Goal: Task Accomplishment & Management: Complete application form

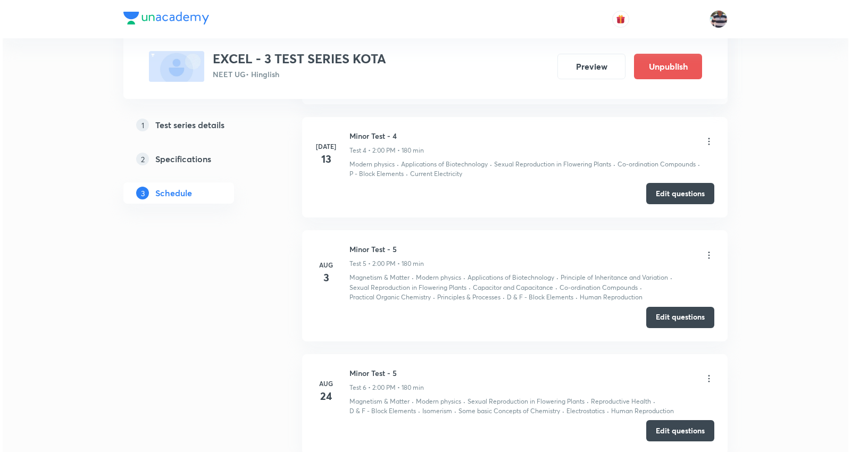
scroll to position [1417, 0]
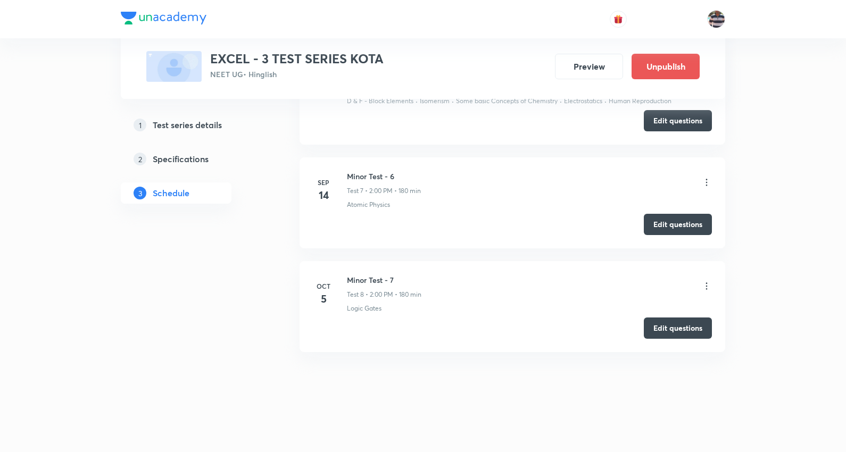
click at [709, 286] on icon at bounding box center [706, 286] width 11 height 11
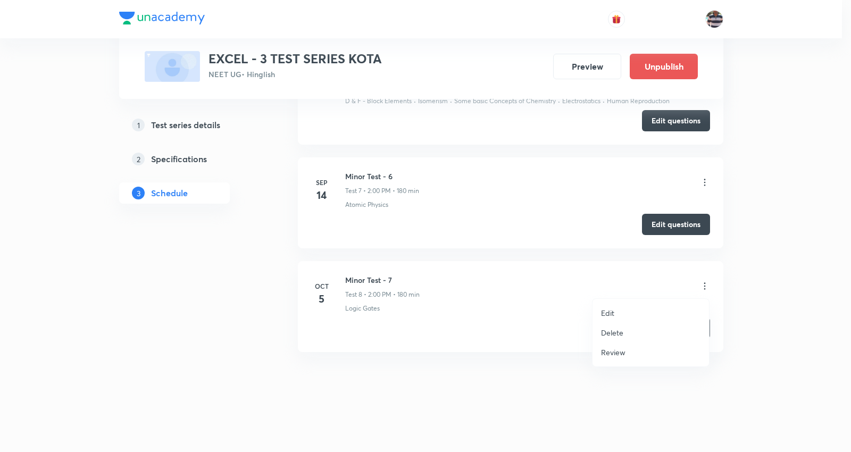
click at [623, 307] on li "Edit" at bounding box center [651, 313] width 117 height 20
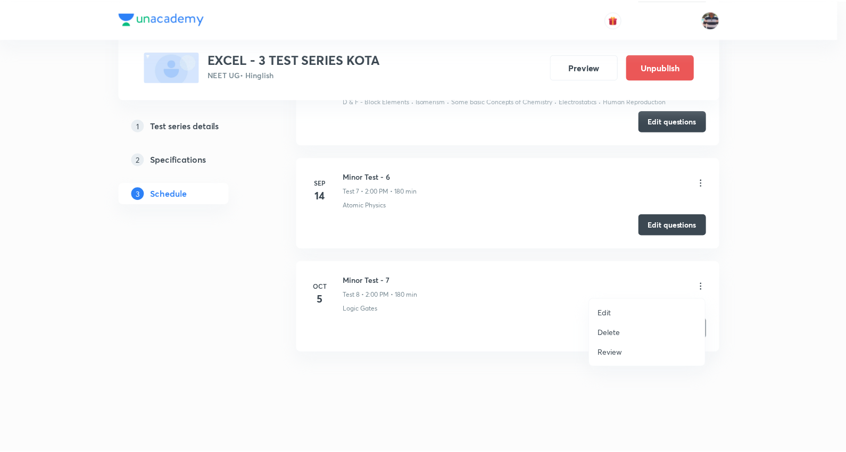
scroll to position [1310, 0]
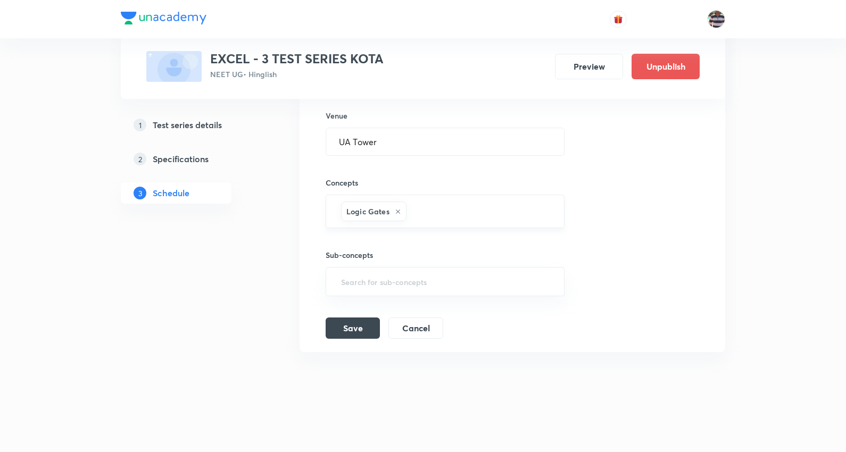
click at [401, 210] on div "Logic Gates" at bounding box center [373, 212] width 65 height 20
click at [396, 210] on icon at bounding box center [398, 212] width 4 height 4
click at [396, 211] on input "text" at bounding box center [445, 214] width 212 height 20
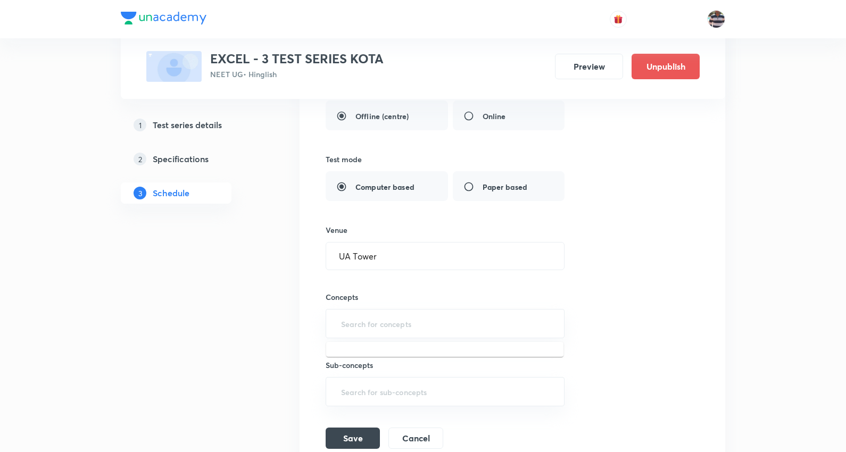
scroll to position [1187, 0]
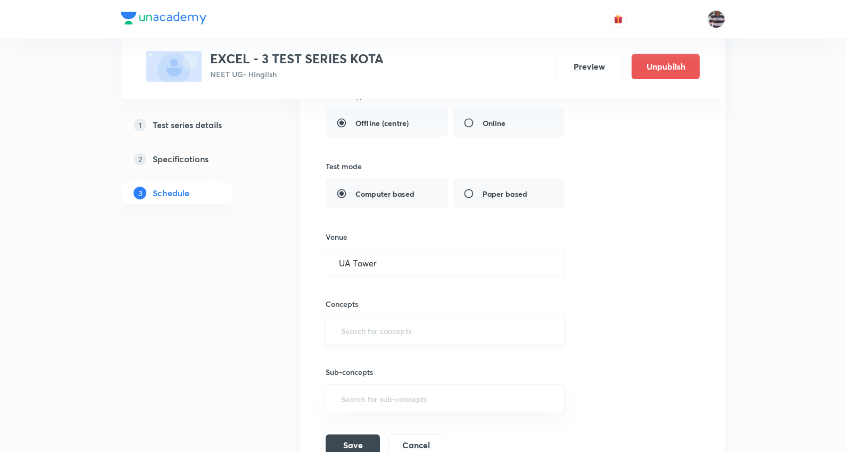
click at [381, 337] on input "text" at bounding box center [445, 331] width 212 height 20
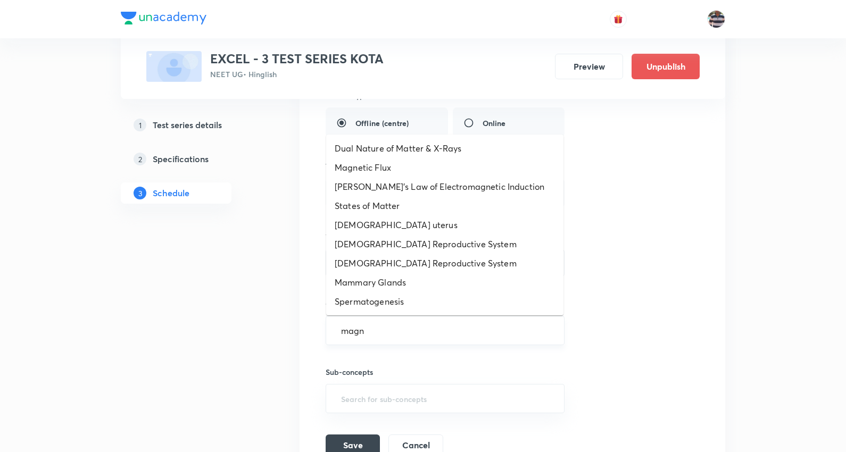
type input "magne"
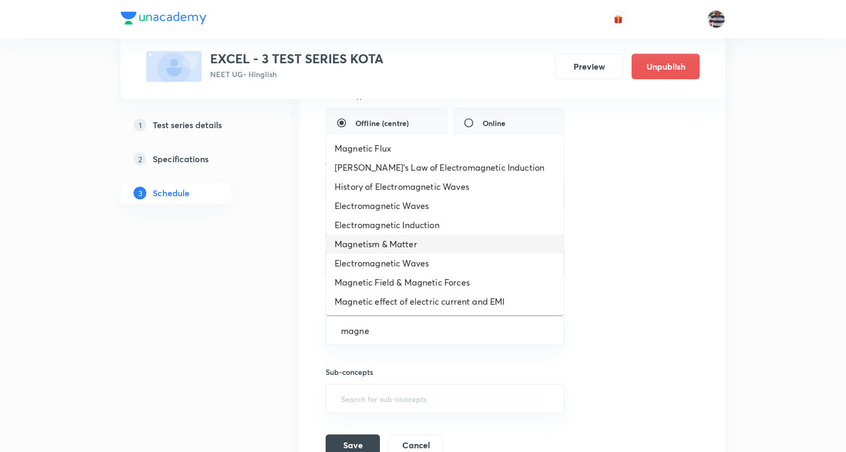
click at [414, 241] on li "Magnetism & Matter" at bounding box center [444, 244] width 237 height 19
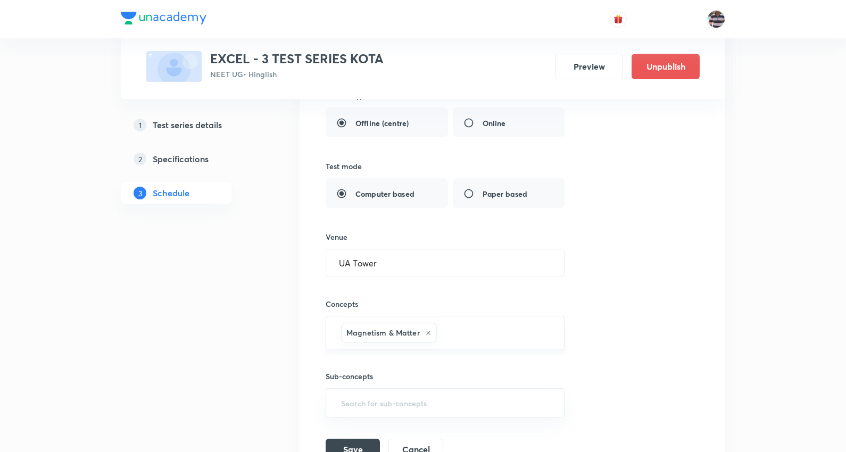
click at [482, 344] on div "Magnetism & Matter ​" at bounding box center [445, 333] width 239 height 34
type input "indu"
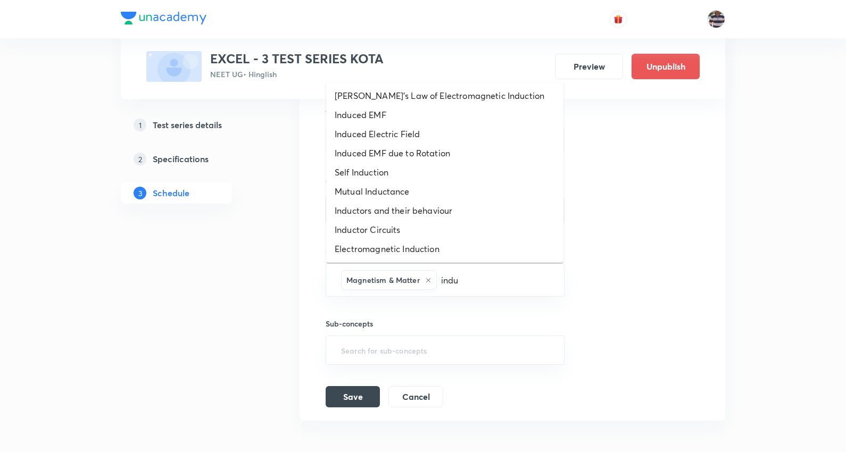
scroll to position [1305, 0]
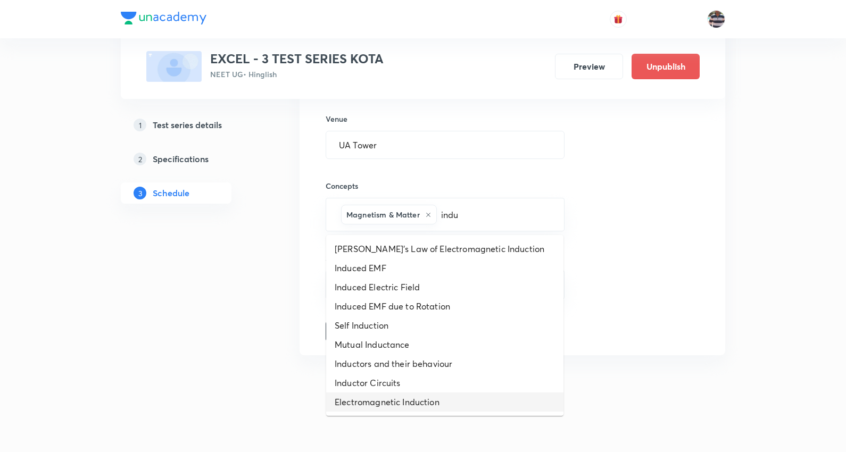
click at [433, 397] on li "Electromagnetic Induction" at bounding box center [444, 402] width 237 height 19
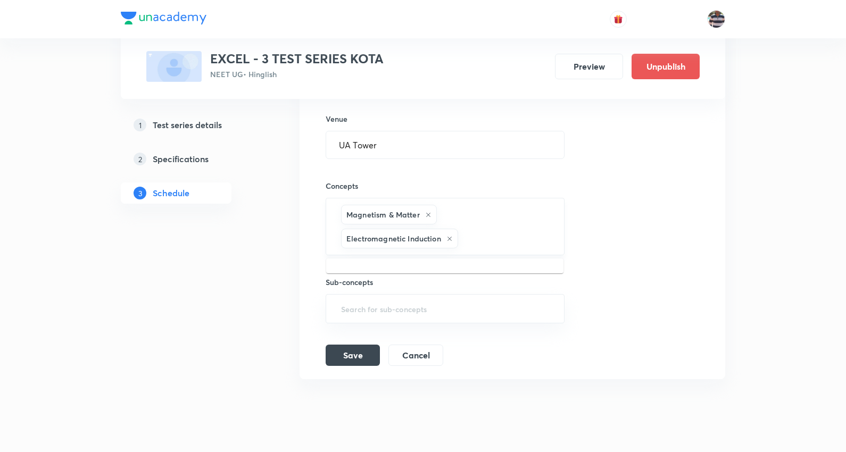
click at [477, 247] on input "text" at bounding box center [505, 239] width 91 height 20
type input "ray"
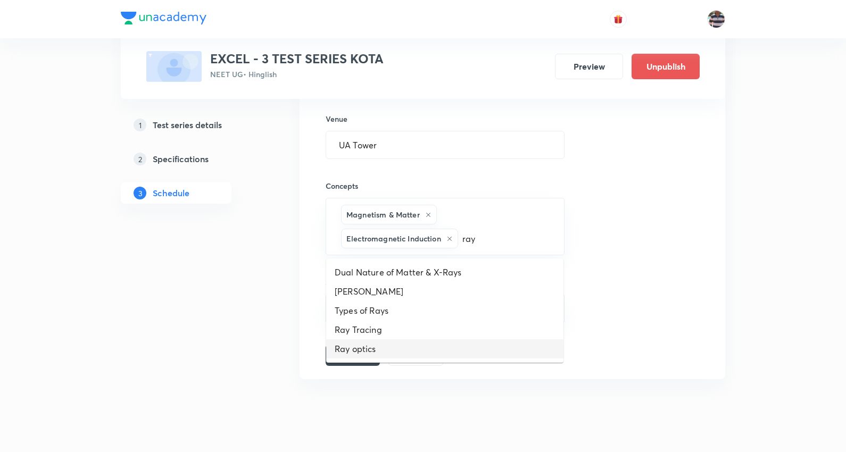
click at [368, 353] on li "Ray optics" at bounding box center [444, 348] width 237 height 19
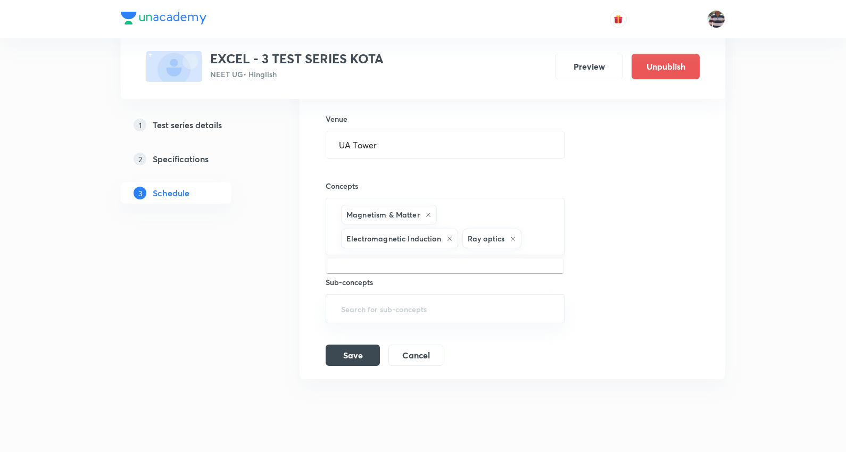
click at [540, 240] on input "text" at bounding box center [536, 239] width 27 height 20
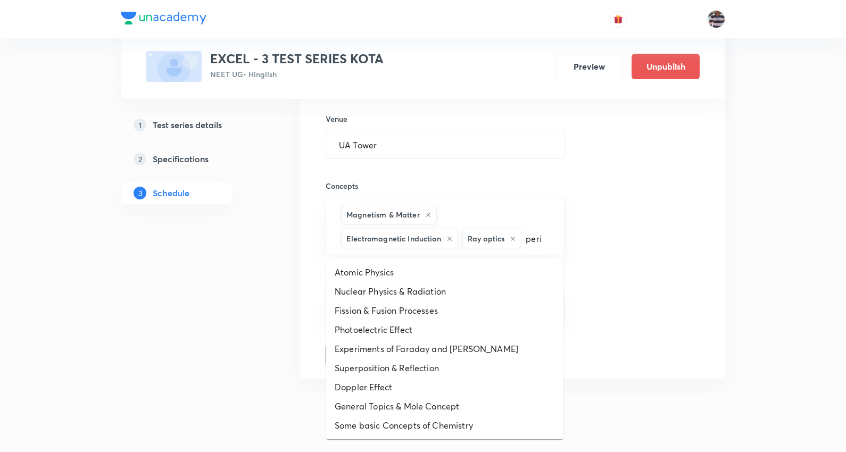
type input "perio"
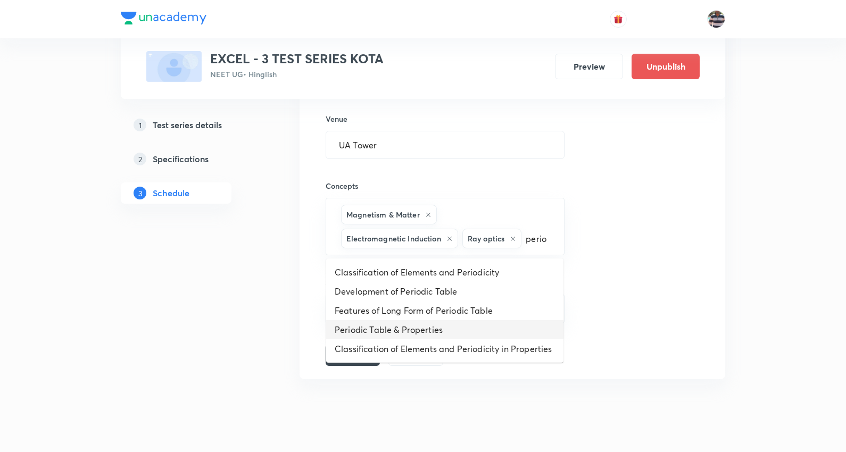
click at [425, 323] on li "Periodic Table & Properties" at bounding box center [444, 329] width 237 height 19
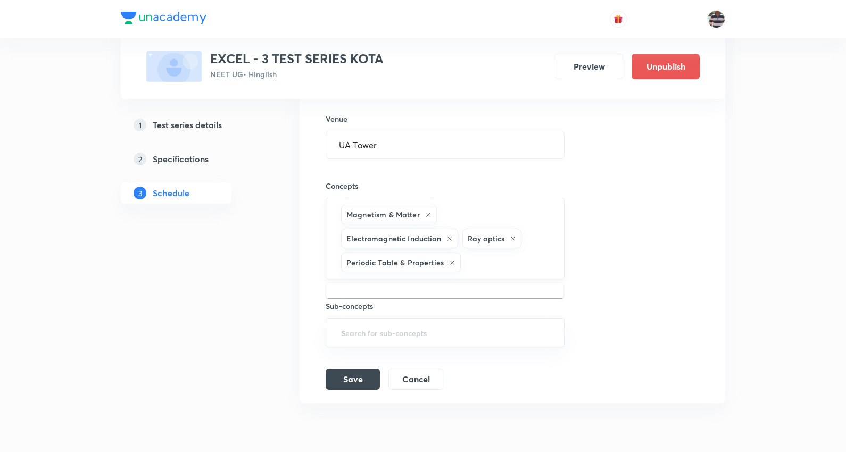
click at [487, 266] on input "text" at bounding box center [507, 263] width 88 height 20
type input "s"
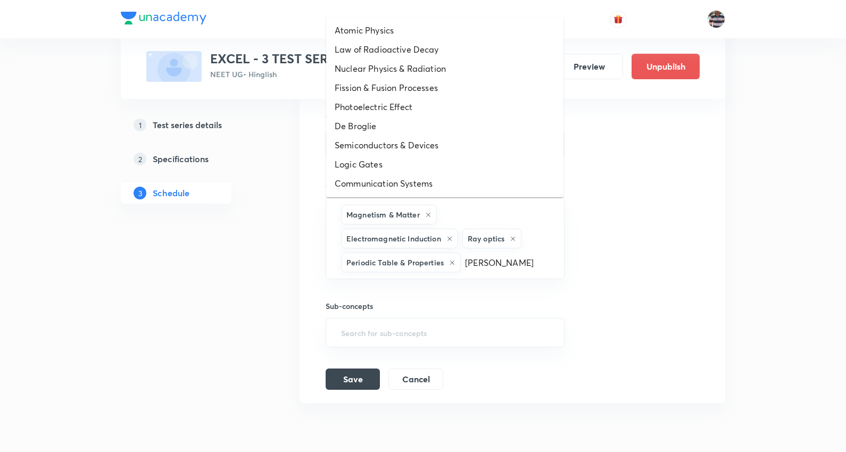
type input "isomer"
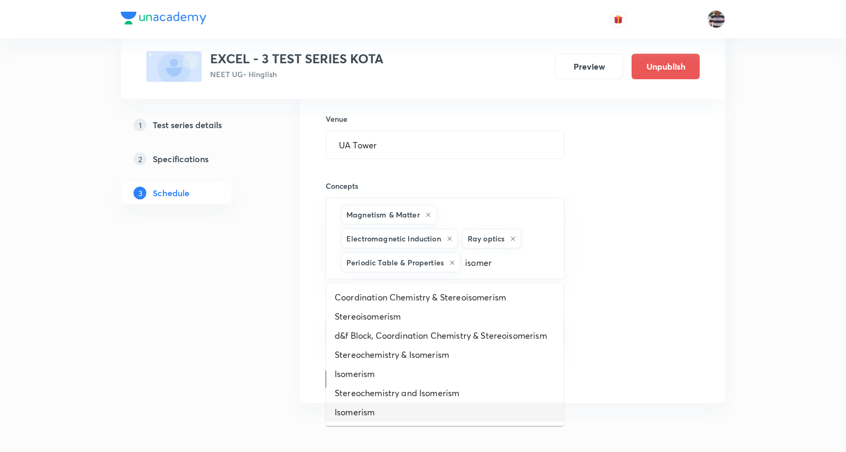
click at [373, 408] on li "Isomerism" at bounding box center [444, 412] width 237 height 19
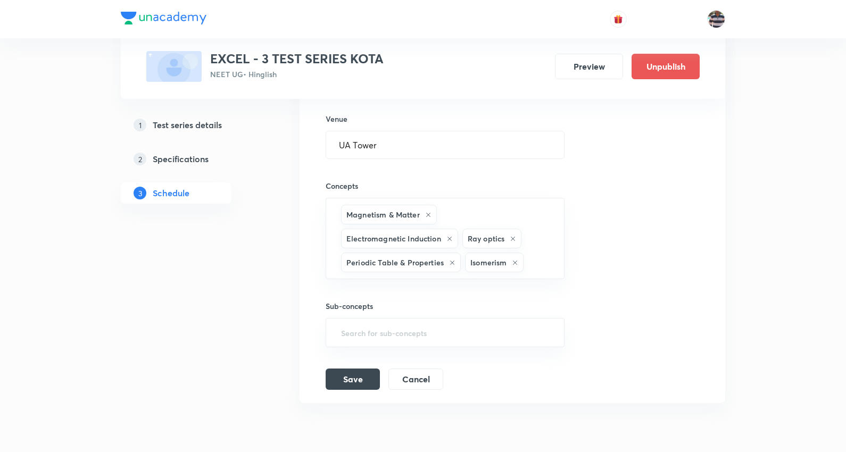
click at [455, 287] on div "Sub-concepts ​" at bounding box center [445, 313] width 239 height 68
click at [522, 265] on div "Isomerism" at bounding box center [494, 263] width 59 height 20
type input "some bas"
click at [458, 297] on li "Some basic Concepts of Chemistry" at bounding box center [444, 297] width 237 height 19
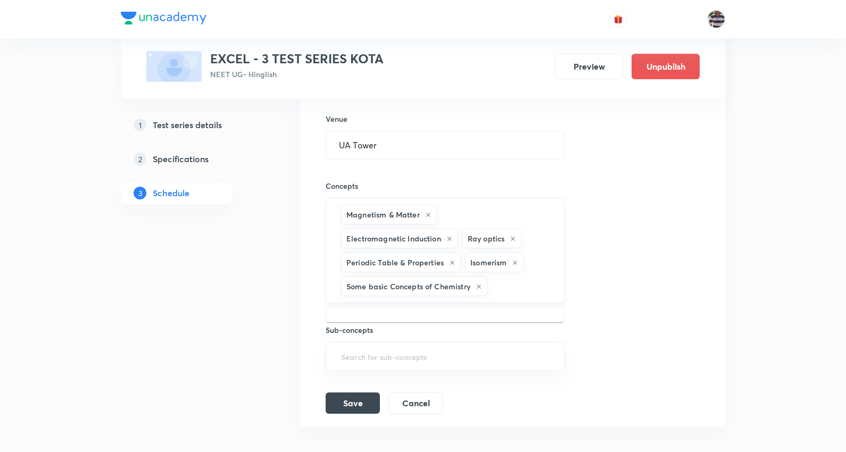
click at [502, 294] on input "text" at bounding box center [520, 287] width 62 height 20
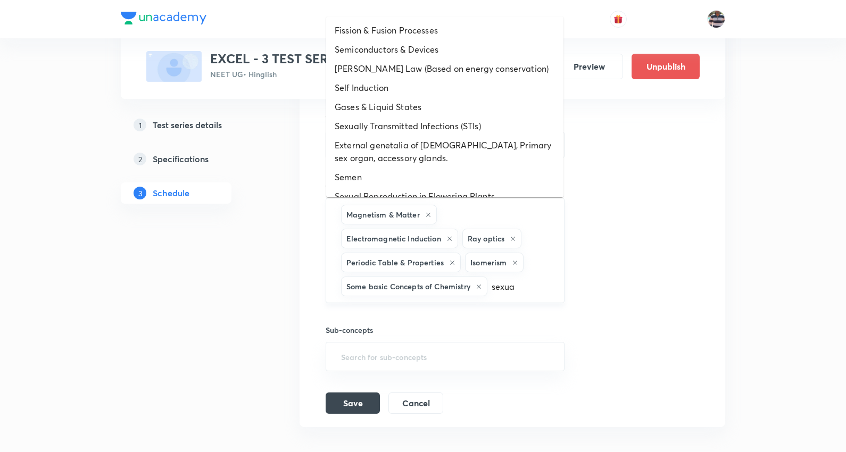
type input "sexual"
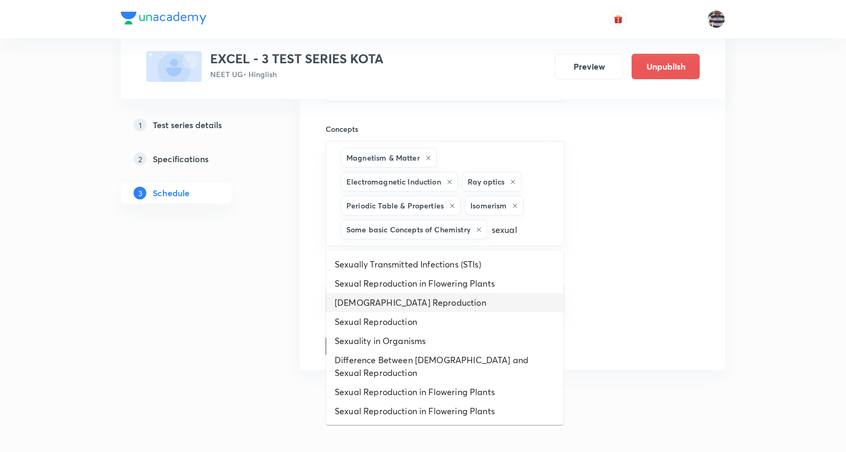
scroll to position [1365, 0]
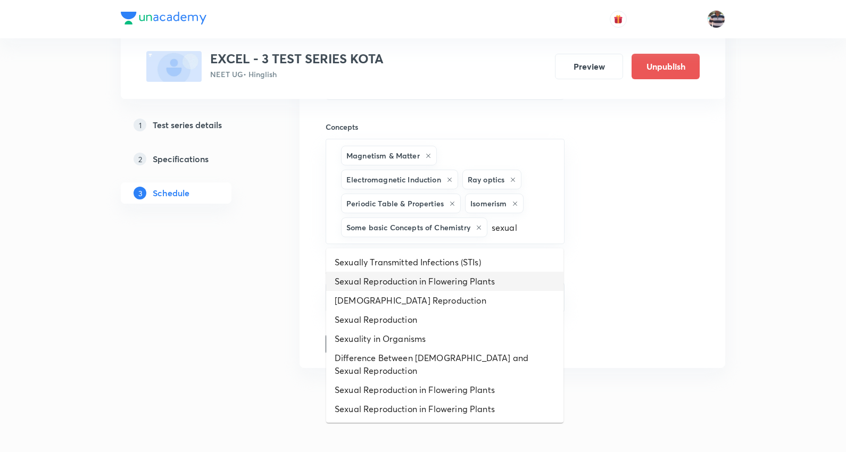
click at [467, 279] on li "Sexual Reproduction in Flowering Plants" at bounding box center [444, 281] width 237 height 19
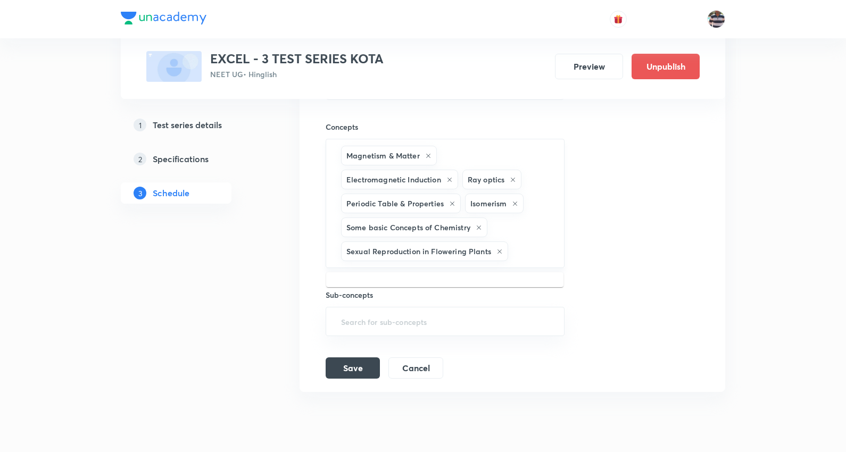
click at [521, 257] on input "text" at bounding box center [530, 252] width 41 height 20
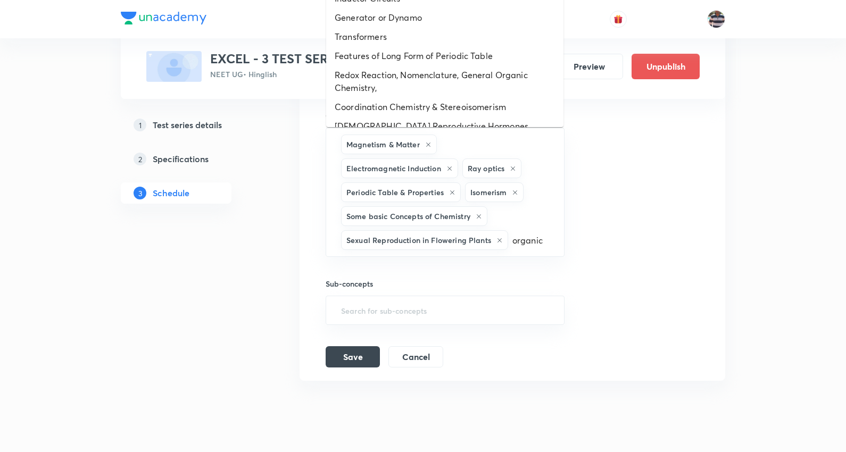
scroll to position [1407, 0]
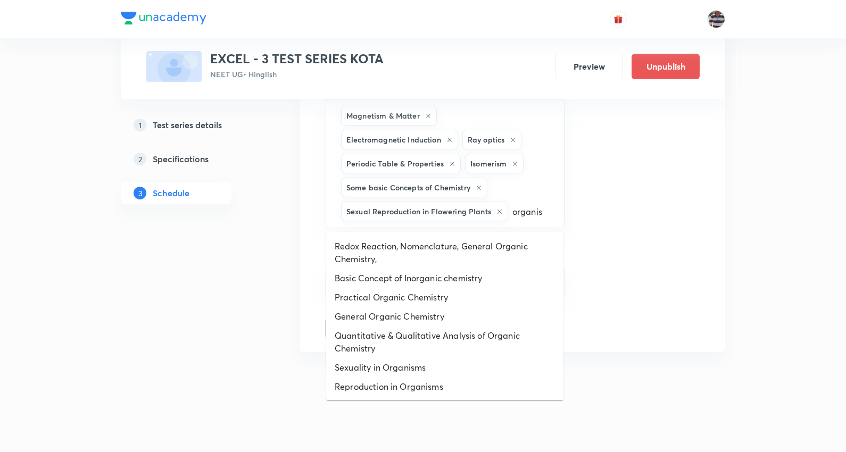
type input "organism"
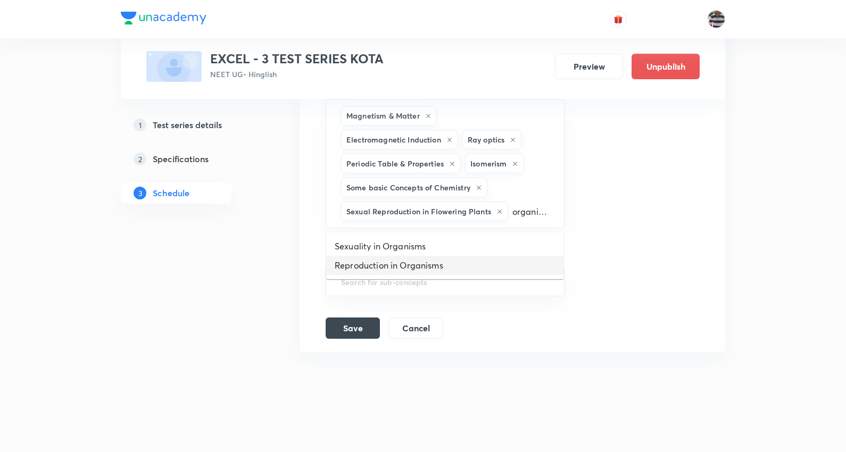
click at [430, 266] on li "Reproduction in Organisms" at bounding box center [444, 265] width 237 height 19
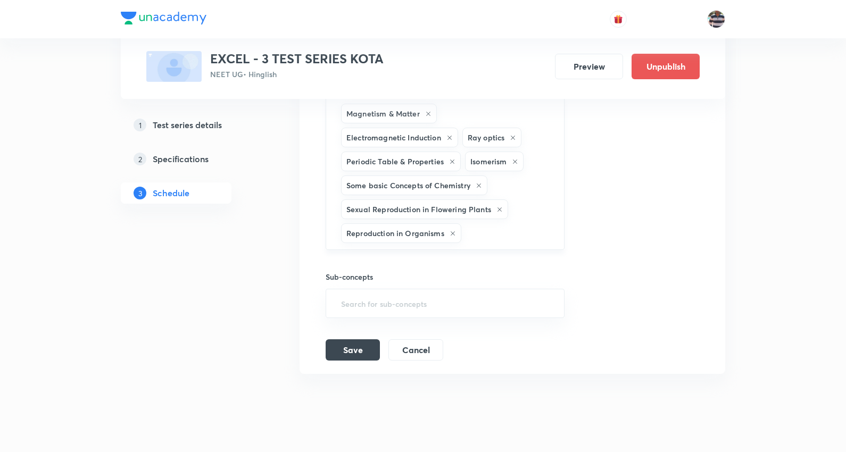
drag, startPoint x: 523, startPoint y: 237, endPoint x: 528, endPoint y: 234, distance: 5.5
click at [527, 236] on input "text" at bounding box center [507, 233] width 88 height 20
type input "e"
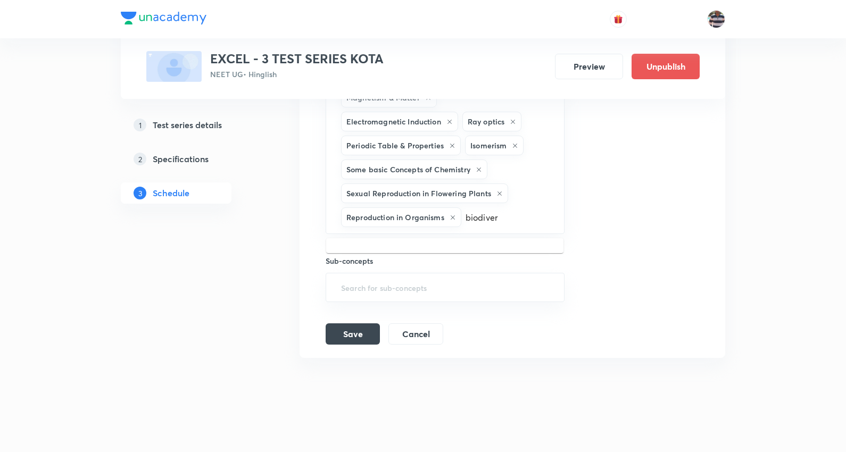
scroll to position [1430, 0]
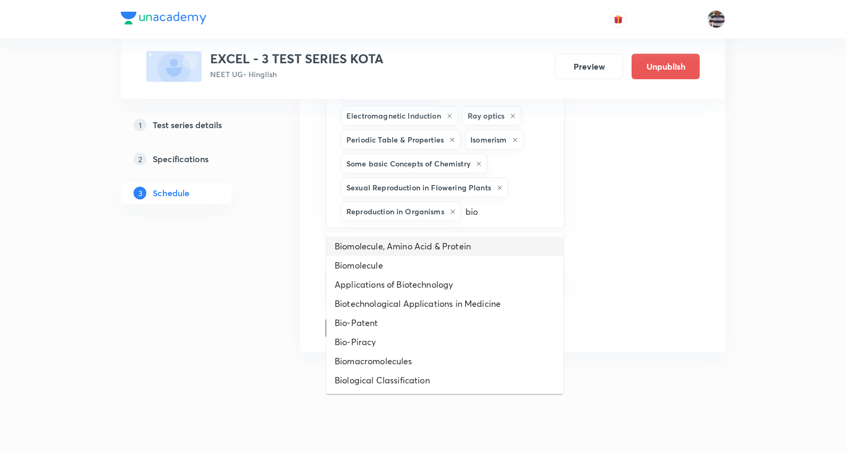
type input "bio"
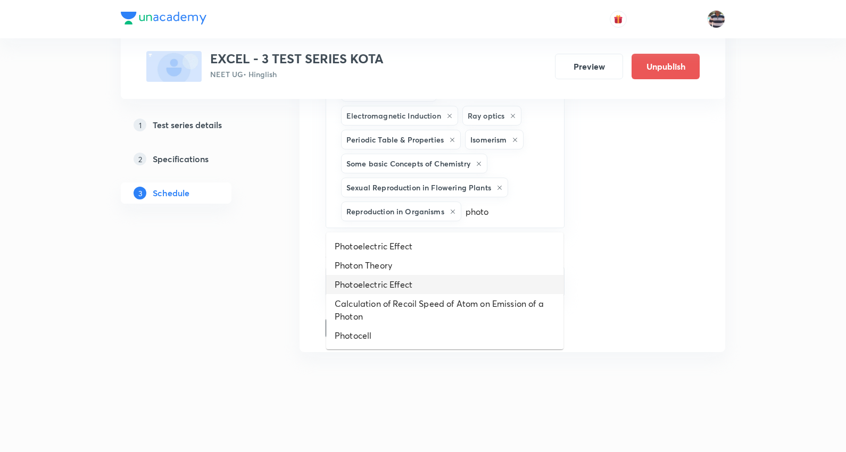
type input "photo"
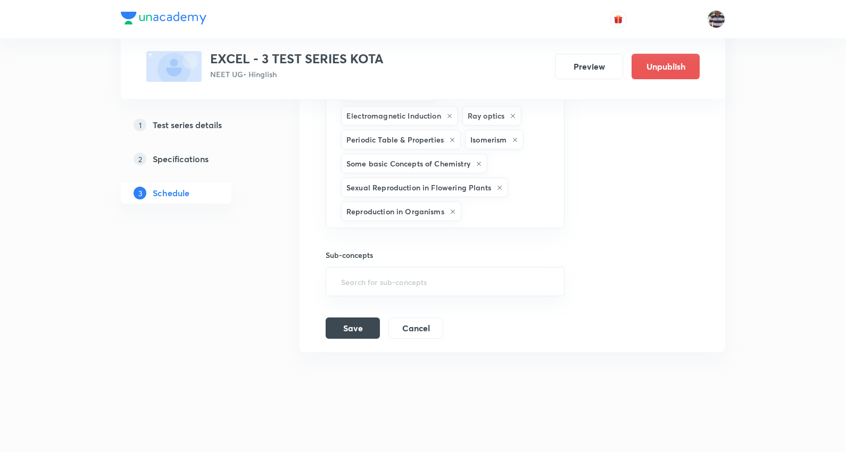
click at [480, 209] on input "text" at bounding box center [507, 212] width 88 height 20
type input "e"
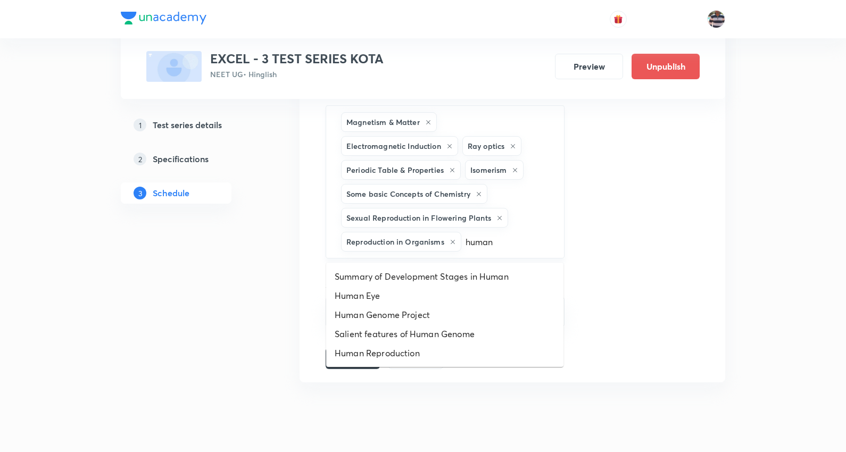
scroll to position [1371, 0]
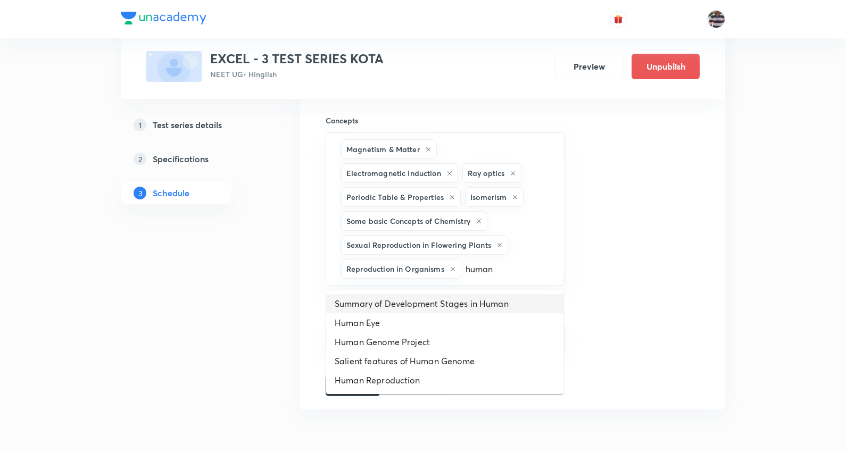
type input "human"
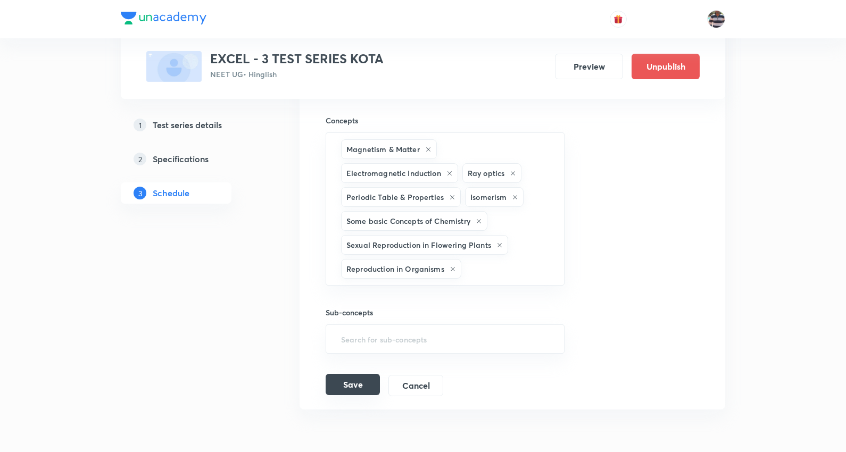
click at [361, 384] on button "Save" at bounding box center [353, 384] width 54 height 21
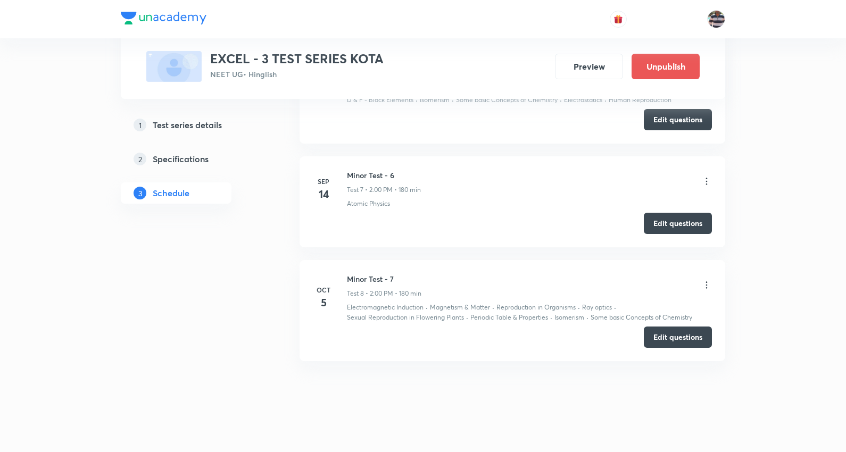
scroll to position [802, 0]
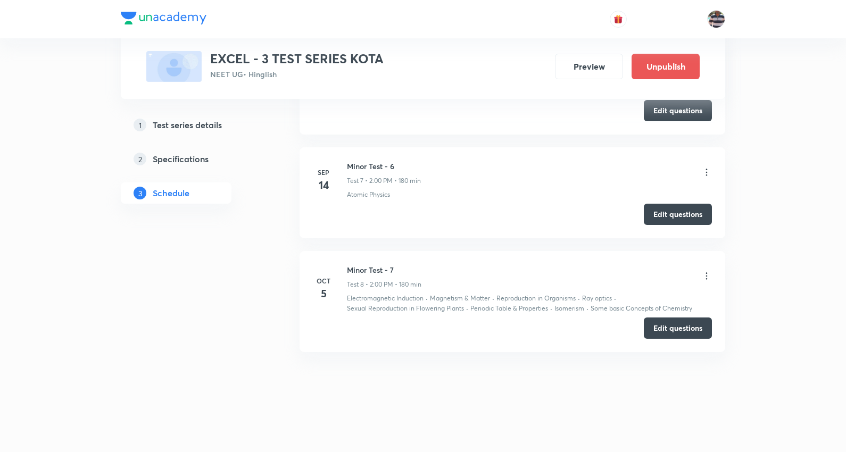
click at [187, 158] on h5 "Specifications" at bounding box center [181, 159] width 56 height 13
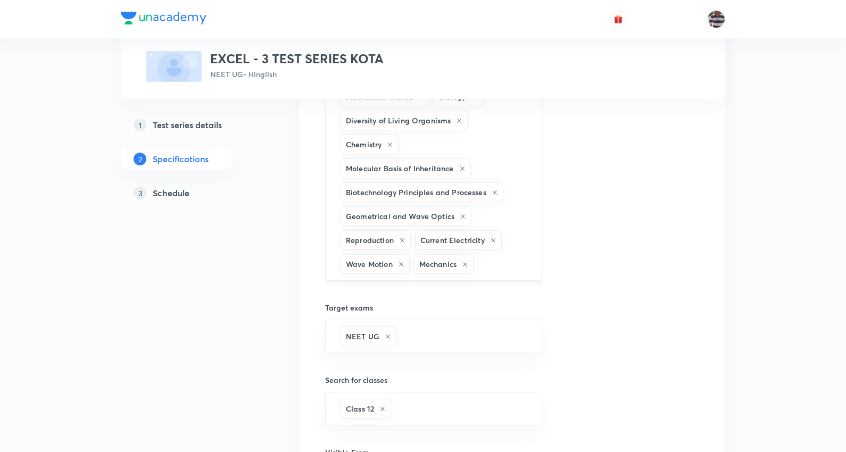
scroll to position [591, 0]
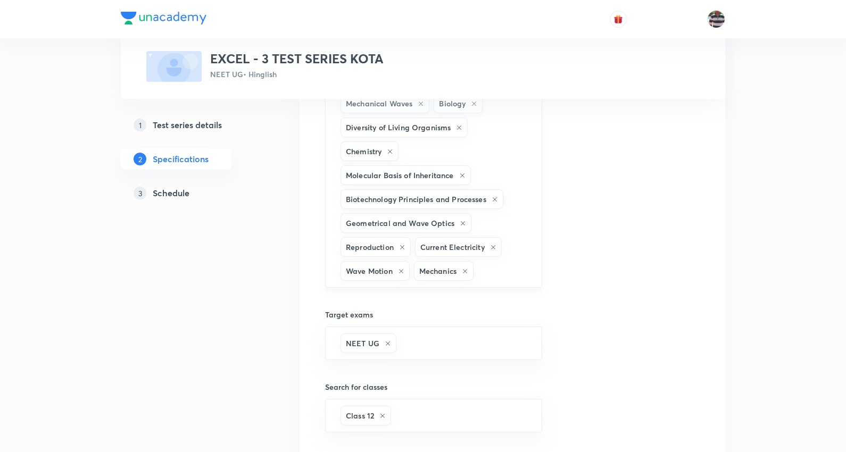
click at [523, 272] on input "text" at bounding box center [502, 271] width 53 height 20
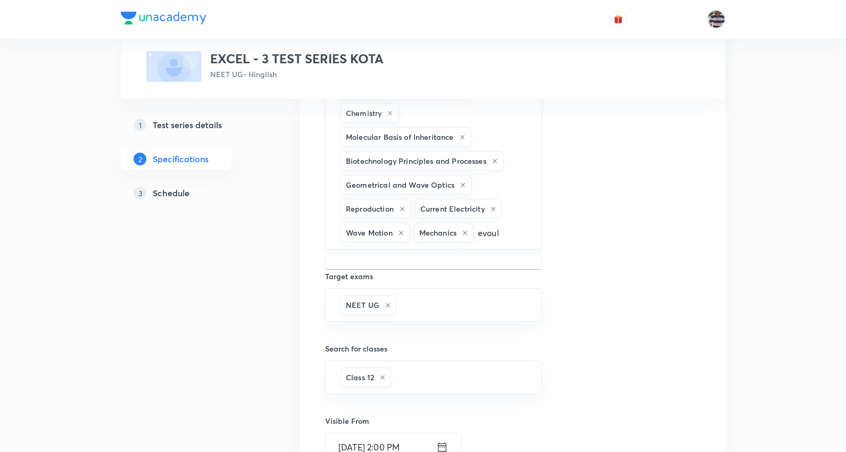
scroll to position [650, 0]
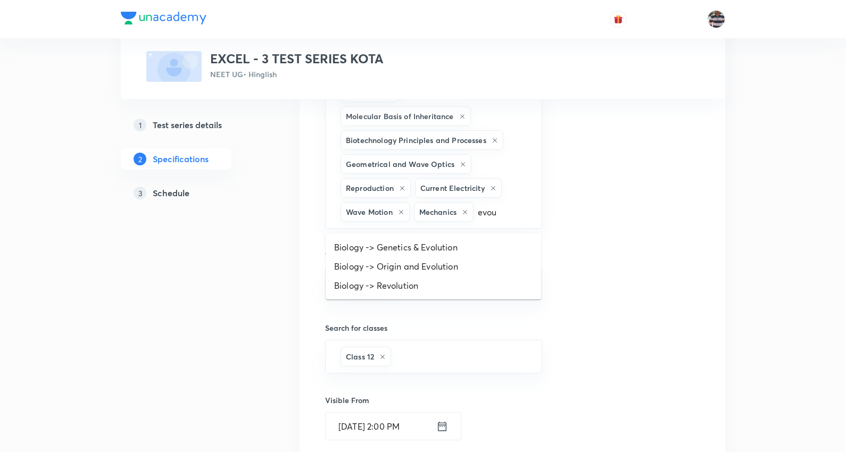
type input "evo"
click at [421, 248] on li "Biology -> Genetics & Evolution" at bounding box center [433, 247] width 215 height 19
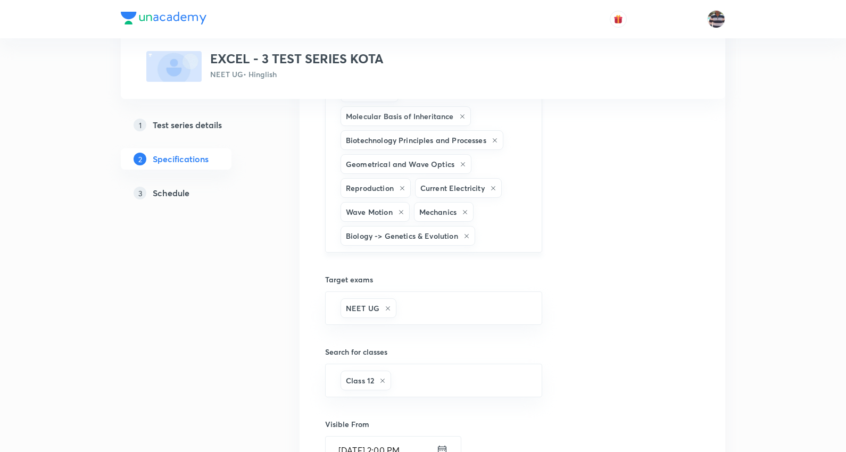
click at [489, 244] on input "text" at bounding box center [503, 236] width 52 height 20
type input "human"
click at [431, 272] on li "Biology -> Origin and Evolution" at bounding box center [433, 271] width 215 height 19
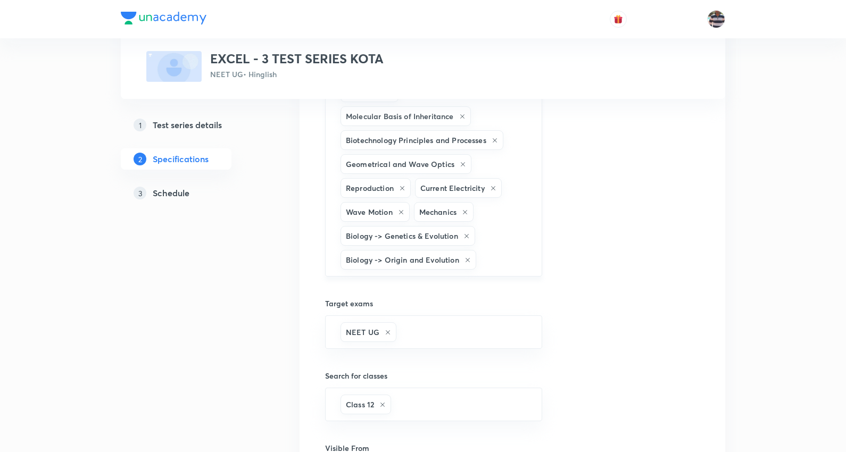
click at [502, 268] on input "text" at bounding box center [503, 260] width 51 height 20
type input "human"
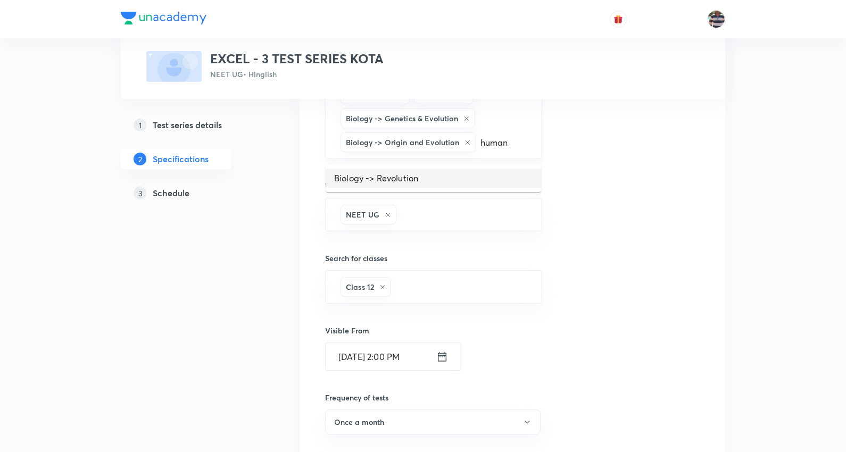
scroll to position [768, 0]
click at [437, 181] on li "Biology -> Human Physiology" at bounding box center [433, 177] width 215 height 19
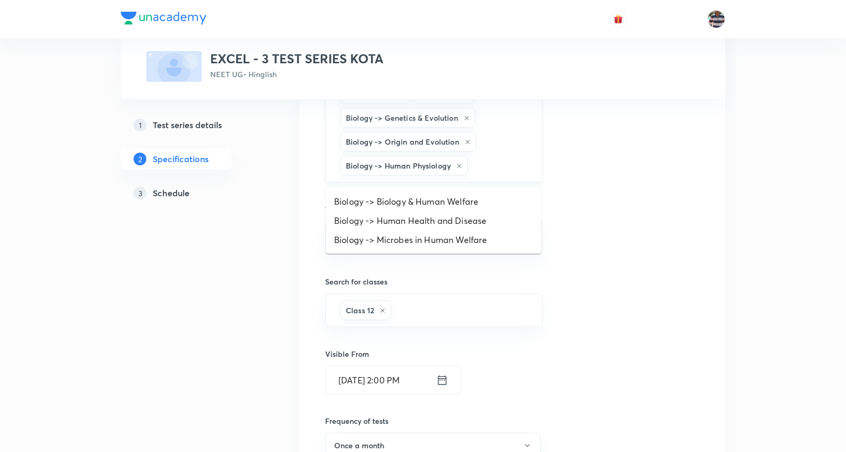
click at [501, 168] on input "text" at bounding box center [499, 166] width 59 height 20
click at [455, 192] on li "Biology -> Biology & Human Welfare" at bounding box center [433, 201] width 215 height 19
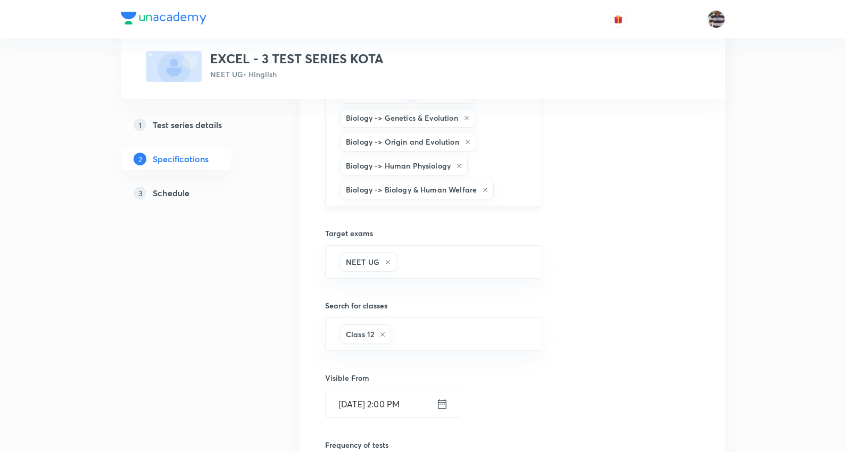
click at [496, 187] on input "text" at bounding box center [512, 190] width 32 height 20
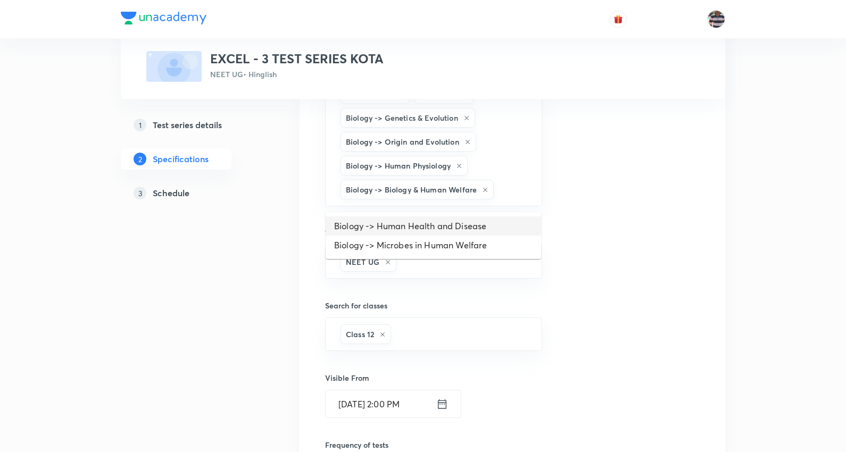
click at [450, 224] on li "Biology -> Human Health and Disease" at bounding box center [433, 226] width 215 height 19
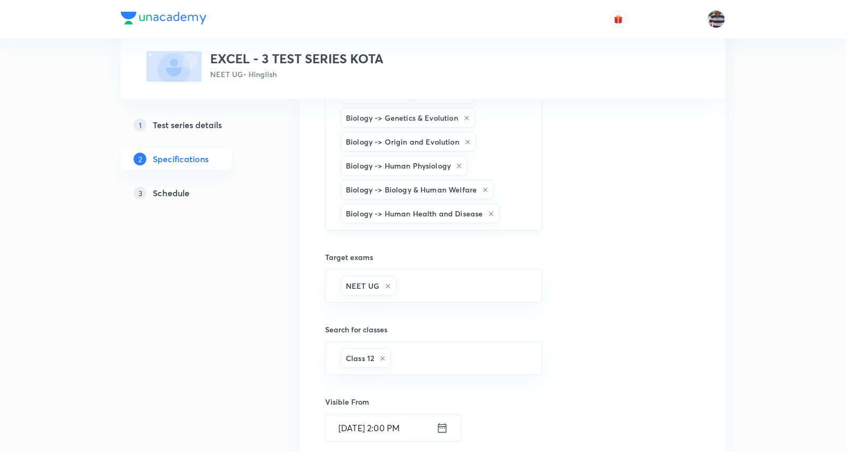
click at [514, 212] on input "text" at bounding box center [515, 214] width 27 height 20
click at [473, 250] on li "Biology -> Microbes in Human Welfare" at bounding box center [433, 249] width 215 height 19
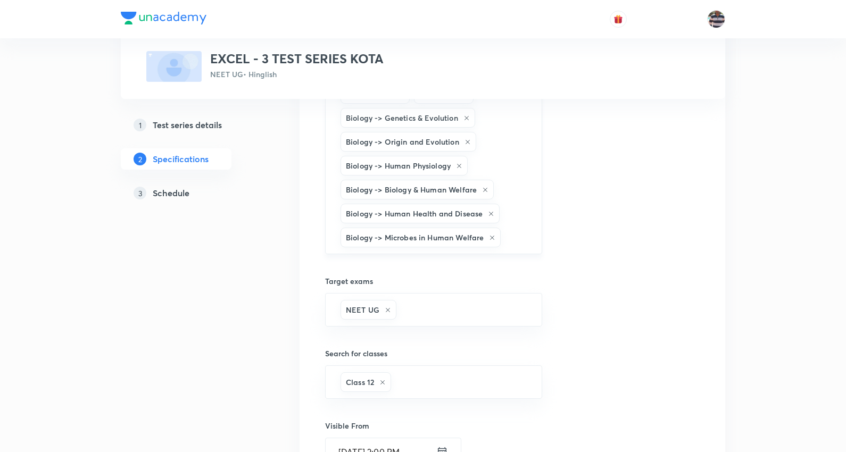
click at [511, 237] on input "text" at bounding box center [516, 238] width 26 height 20
type input "dises"
type input "orgni"
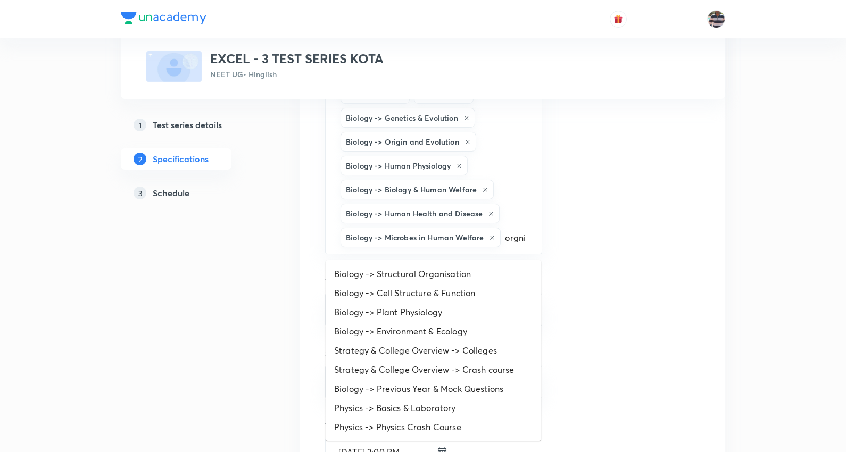
scroll to position [0, 0]
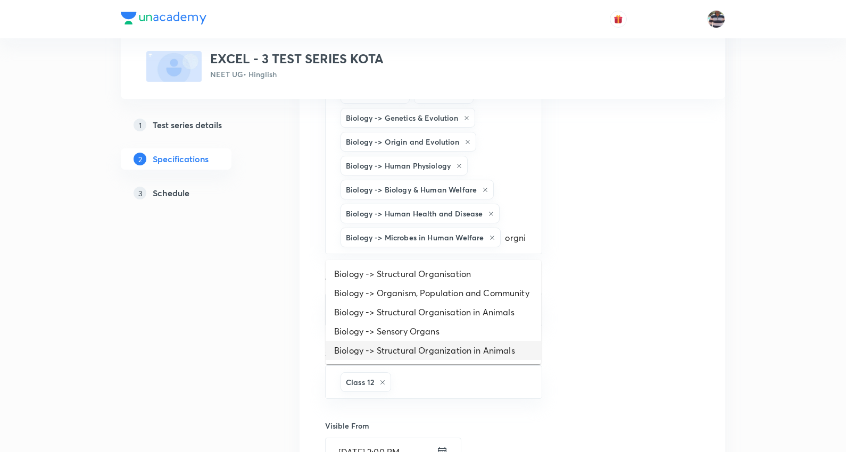
click at [445, 348] on li "Biology -> Structural Organization in Animals" at bounding box center [433, 350] width 215 height 19
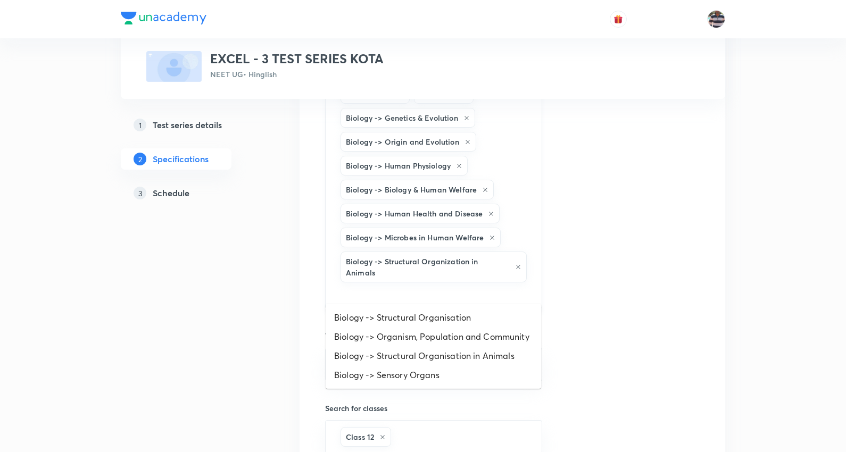
click at [428, 288] on input "text" at bounding box center [433, 295] width 190 height 20
click at [447, 319] on li "Biology -> Structural Organisation" at bounding box center [433, 317] width 215 height 19
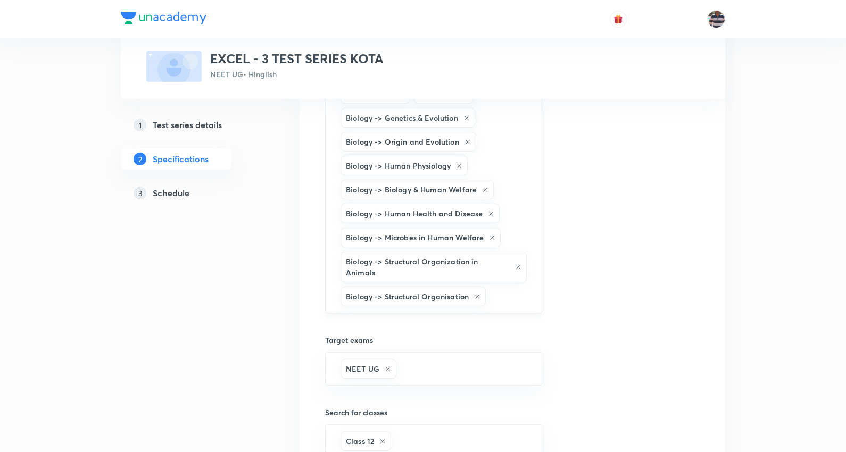
click at [496, 296] on input "text" at bounding box center [508, 297] width 40 height 20
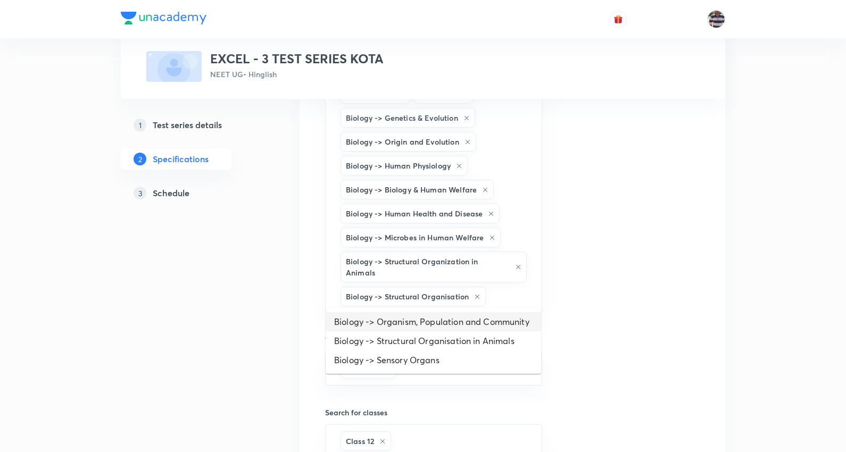
click at [470, 322] on li "Biology -> Organism, Population and Community" at bounding box center [433, 321] width 215 height 19
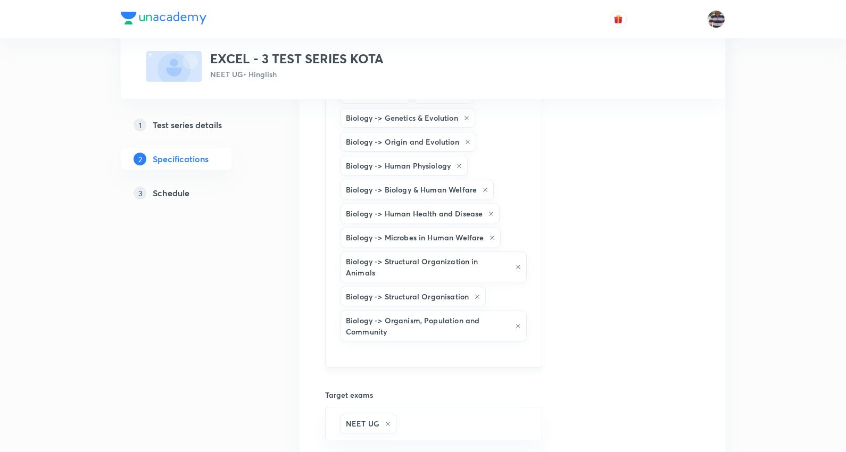
click at [504, 315] on h6 "Biology -> Organism, Population and Community" at bounding box center [428, 326] width 164 height 22
drag, startPoint x: 487, startPoint y: 311, endPoint x: 464, endPoint y: 322, distance: 25.5
click at [483, 315] on h6 "Biology -> Organism, Population and Community" at bounding box center [428, 326] width 164 height 22
click at [396, 344] on input "text" at bounding box center [433, 354] width 190 height 20
drag, startPoint x: 430, startPoint y: 372, endPoint x: 478, endPoint y: 11, distance: 364.9
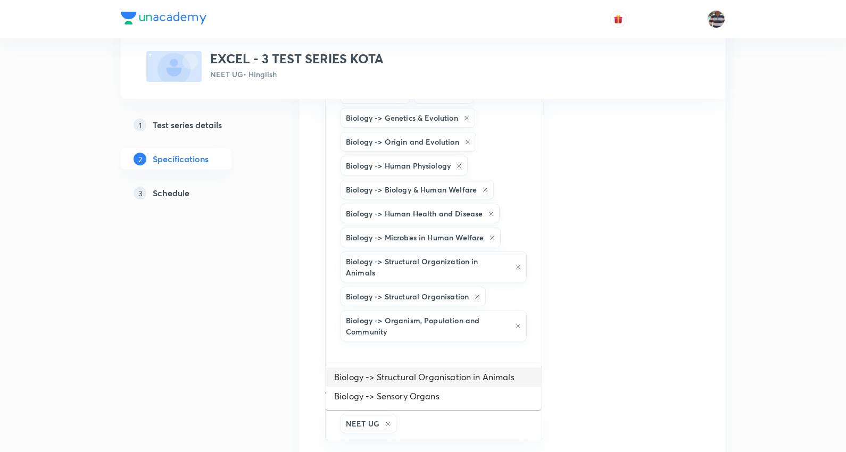
click at [431, 372] on li "Biology -> Structural Organisation in Animals" at bounding box center [433, 377] width 215 height 19
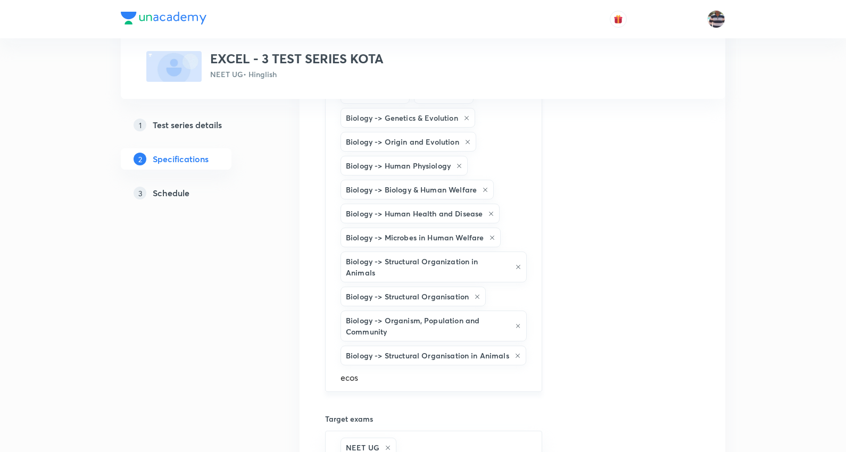
type input "ecosy"
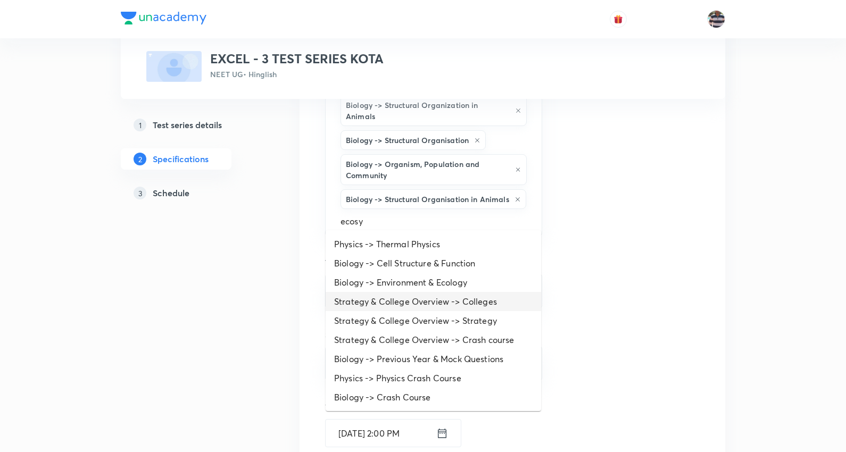
scroll to position [945, 0]
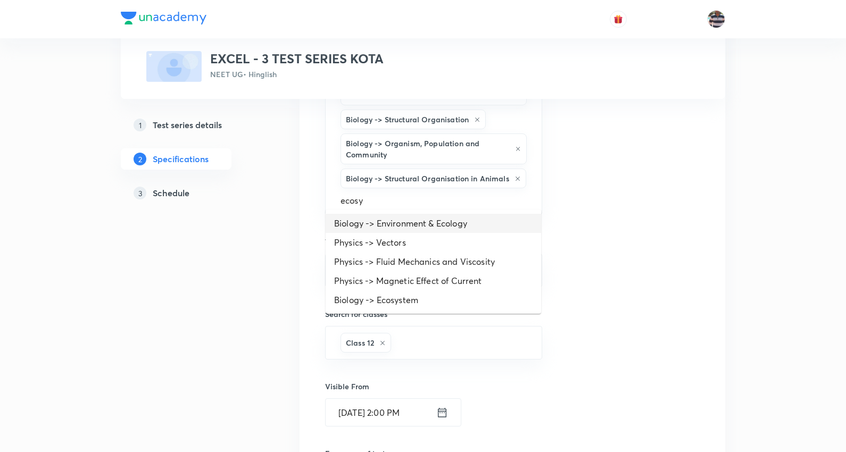
click at [408, 220] on li "Biology -> Environment & Ecology" at bounding box center [433, 223] width 215 height 19
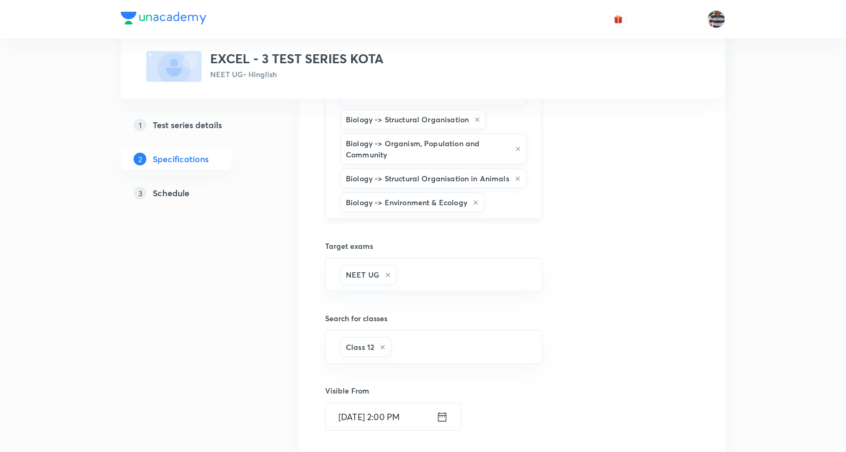
click at [477, 202] on div "Biology -> Environment & Ecology" at bounding box center [412, 203] width 144 height 20
click at [505, 197] on input "text" at bounding box center [507, 203] width 43 height 20
click at [413, 226] on li "Biology -> Ecosystem" at bounding box center [433, 228] width 215 height 19
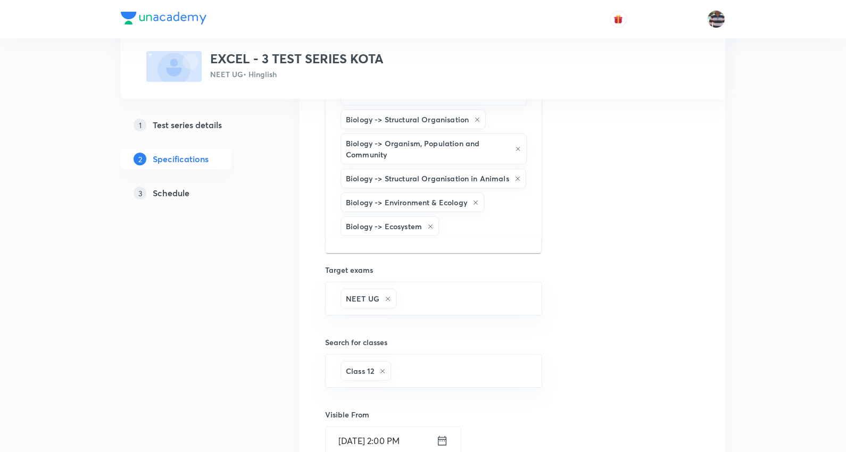
click at [493, 220] on input "text" at bounding box center [485, 227] width 88 height 20
type input "biodiversity"
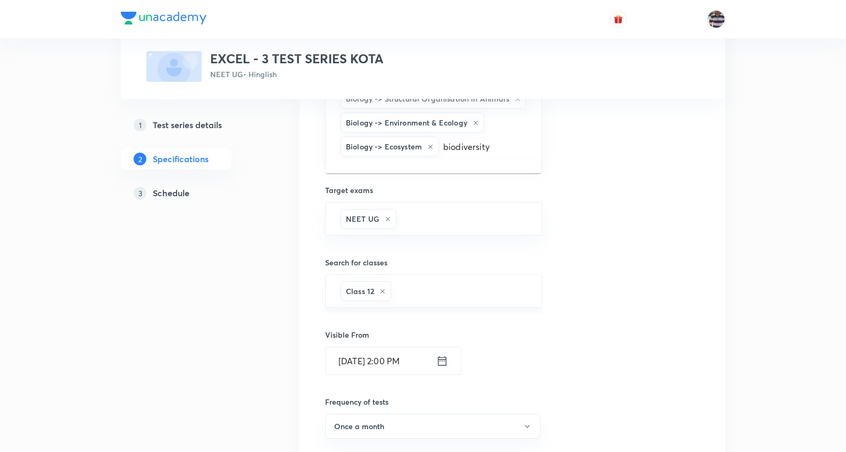
scroll to position [1004, 0]
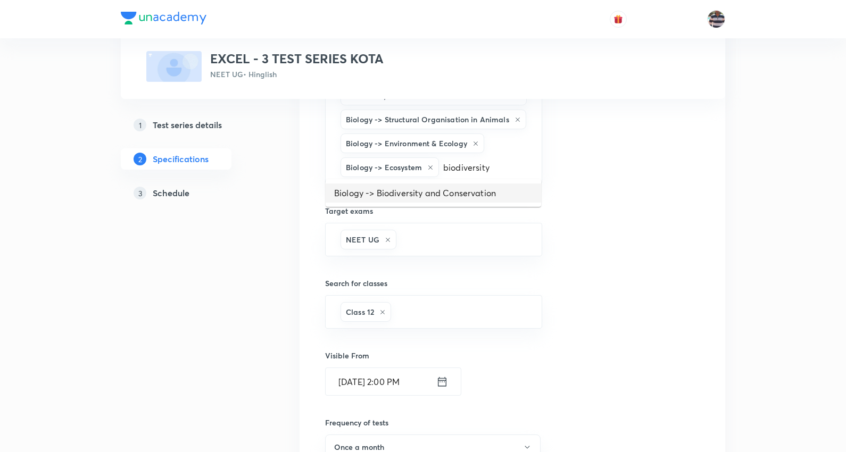
click at [447, 187] on li "Biology -> Biodiversity and Conservation" at bounding box center [433, 193] width 215 height 19
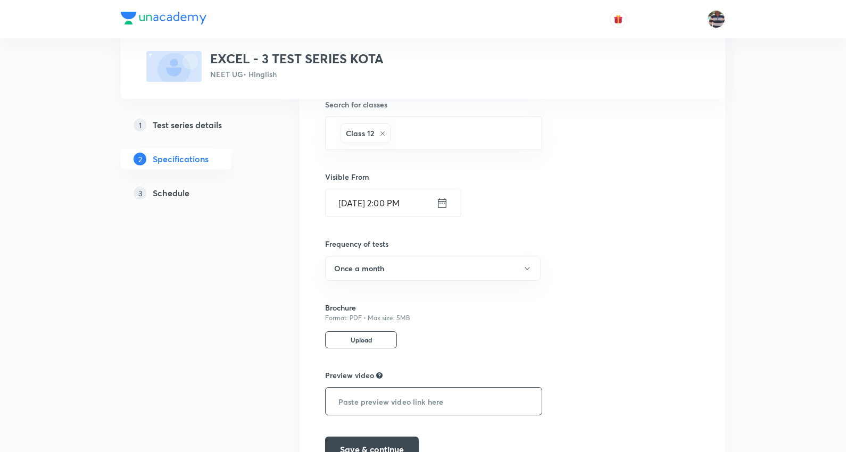
scroll to position [1282, 0]
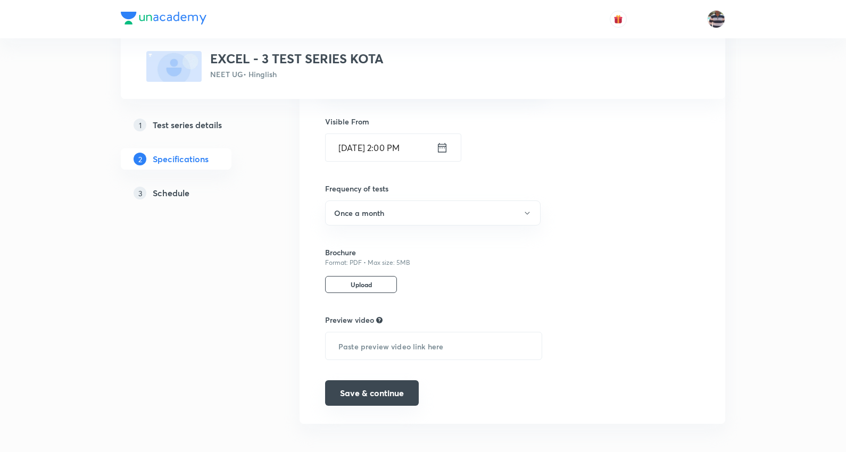
click at [379, 389] on button "Save & continue" at bounding box center [372, 393] width 94 height 26
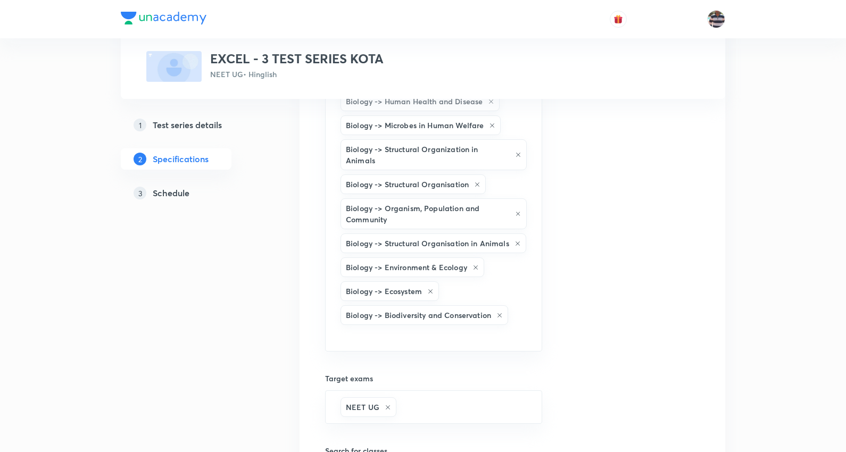
scroll to position [868, 0]
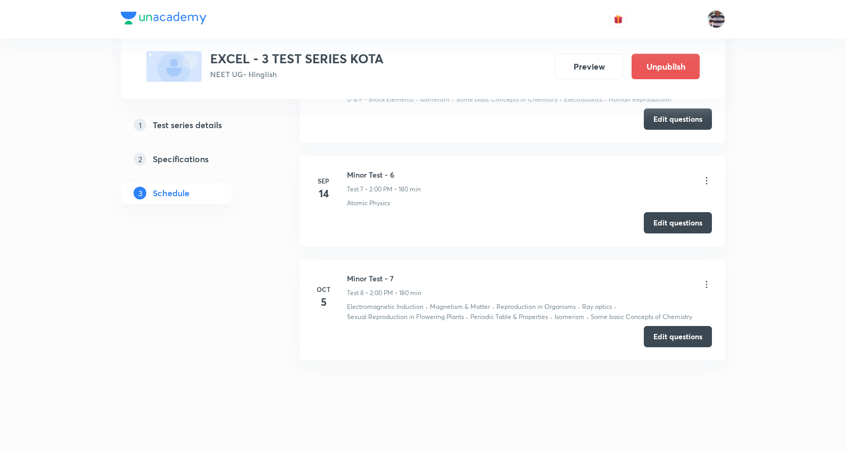
scroll to position [802, 0]
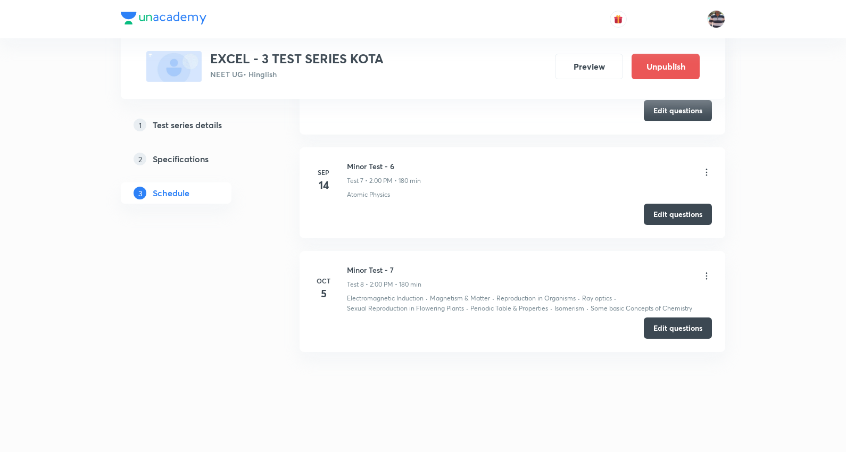
click at [704, 279] on icon at bounding box center [706, 276] width 11 height 11
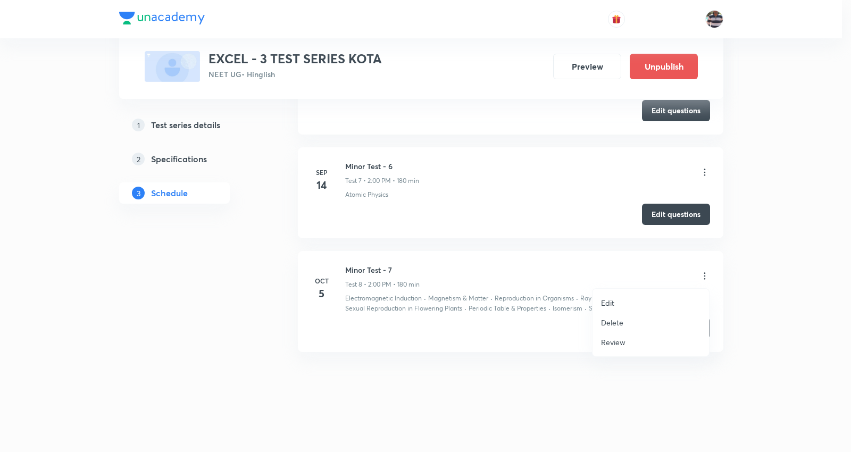
click at [614, 298] on li "Edit" at bounding box center [651, 303] width 117 height 20
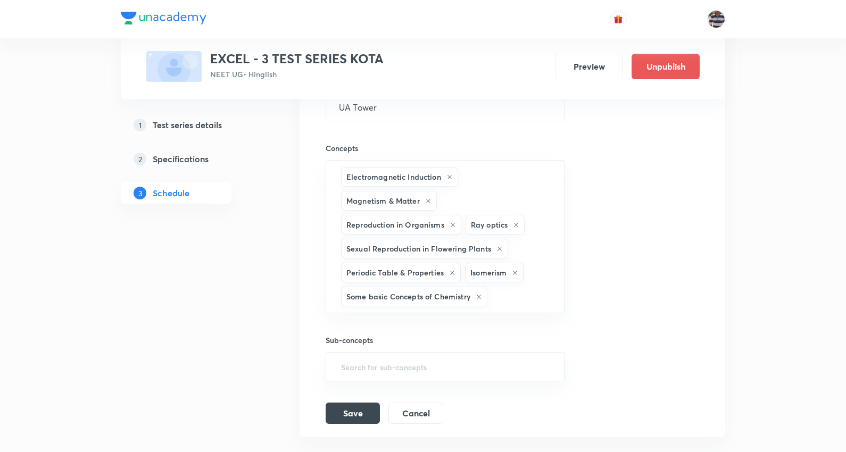
scroll to position [1394, 0]
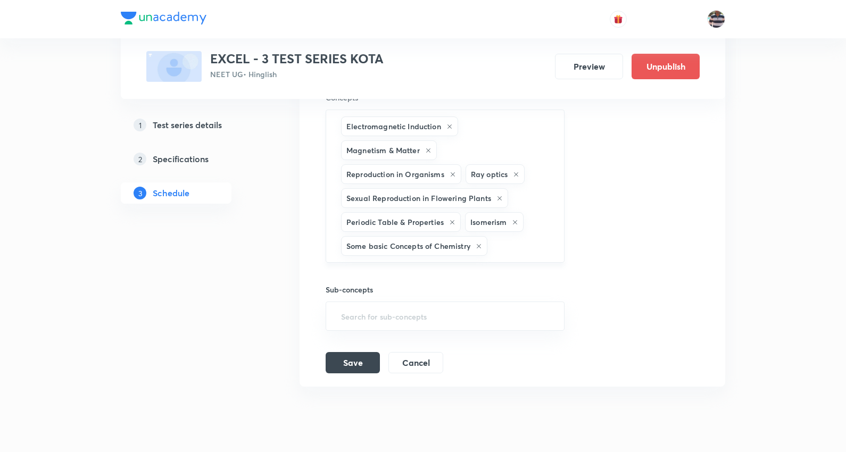
click at [504, 237] on div "Electromagnetic Induction Magnetism & Matter Reproduction in Organisms Ray opti…" at bounding box center [445, 186] width 239 height 153
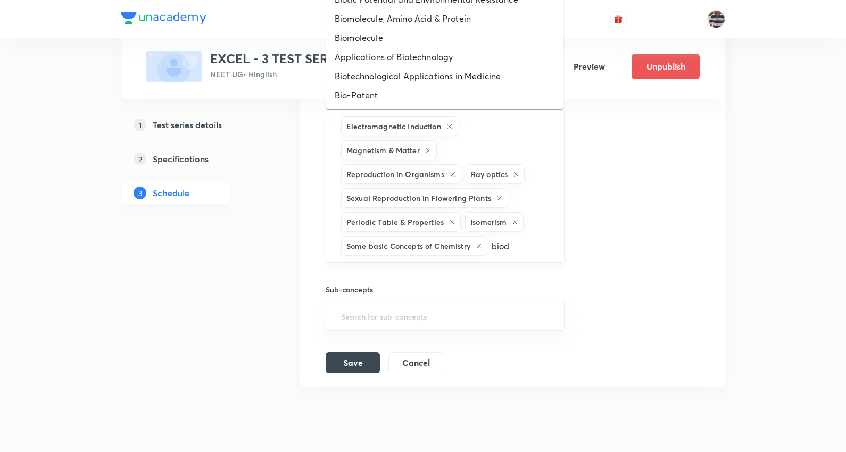
type input "biodi"
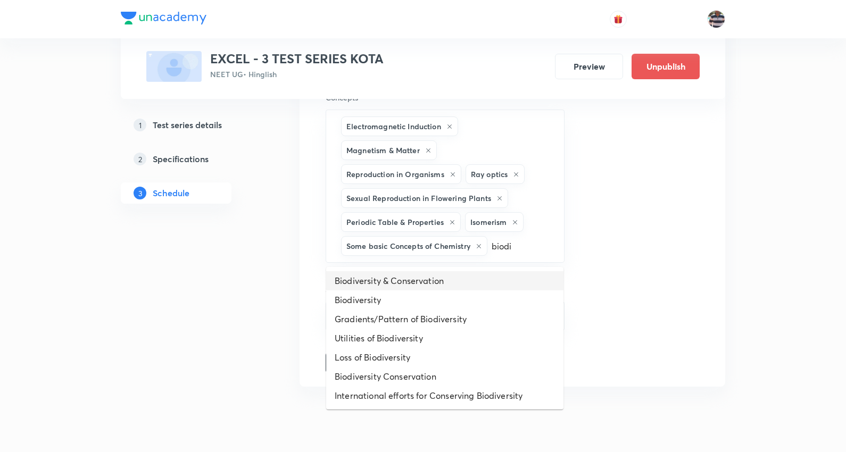
click at [417, 280] on li "Biodiversity & Conservation" at bounding box center [444, 280] width 237 height 19
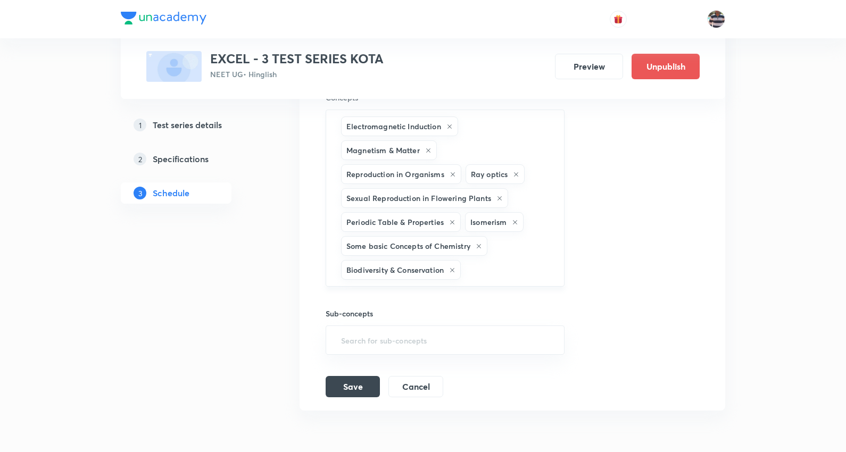
click at [487, 280] on input "text" at bounding box center [507, 270] width 88 height 20
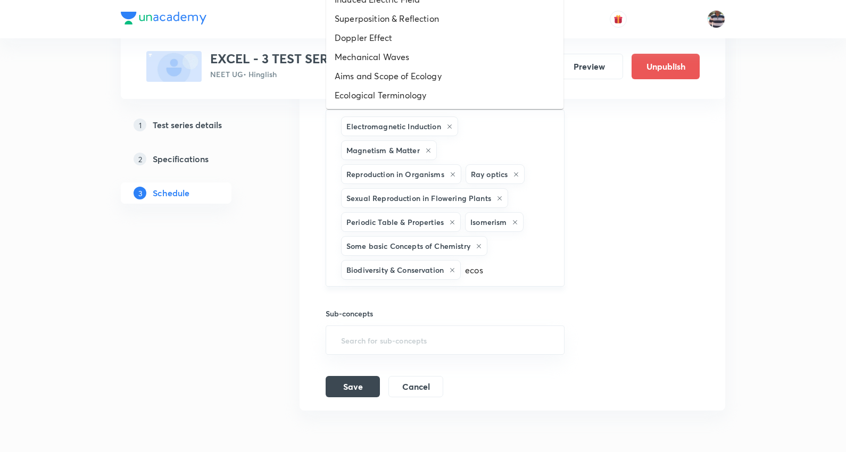
type input "ecosy"
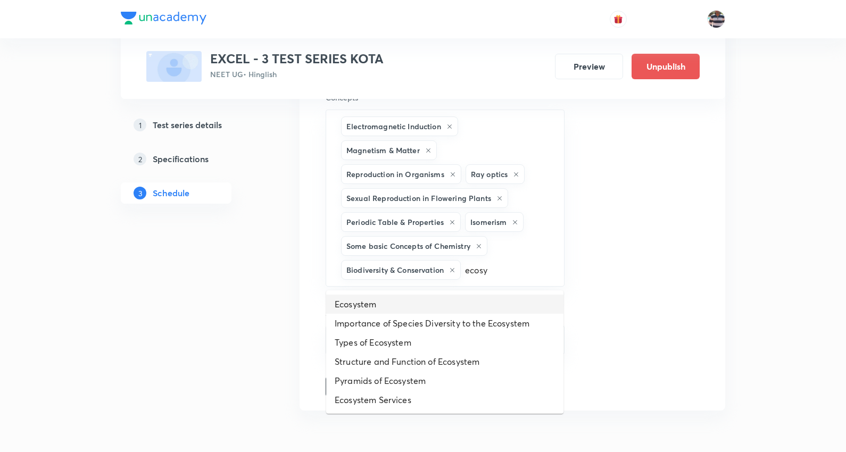
click at [392, 303] on li "Ecosystem" at bounding box center [444, 304] width 237 height 19
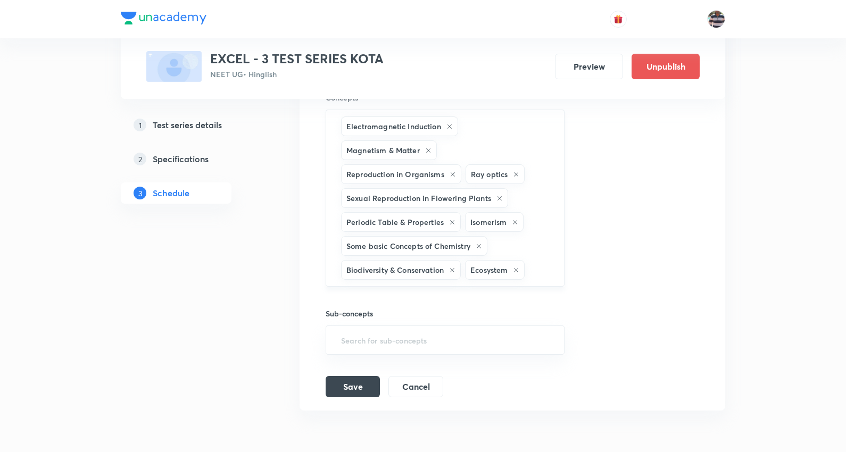
click at [463, 287] on div "Electromagnetic Induction Magnetism & Matter Reproduction in Organisms Ray opti…" at bounding box center [445, 198] width 239 height 177
click at [544, 272] on input "text" at bounding box center [539, 270] width 24 height 20
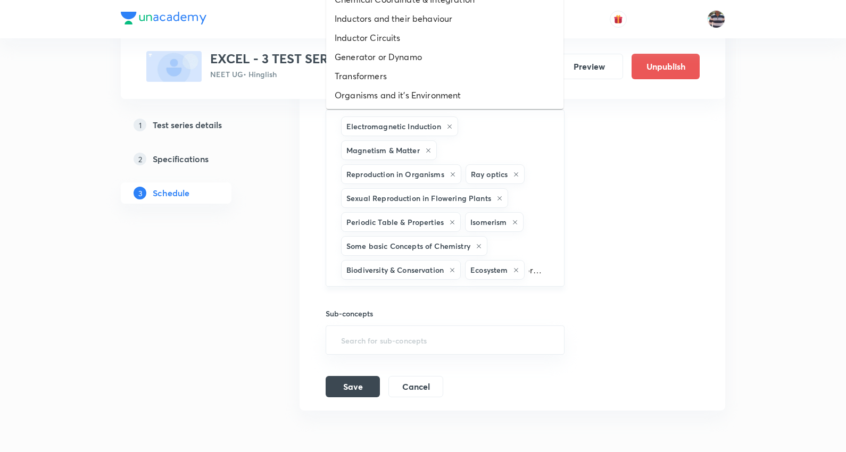
type input "organi"
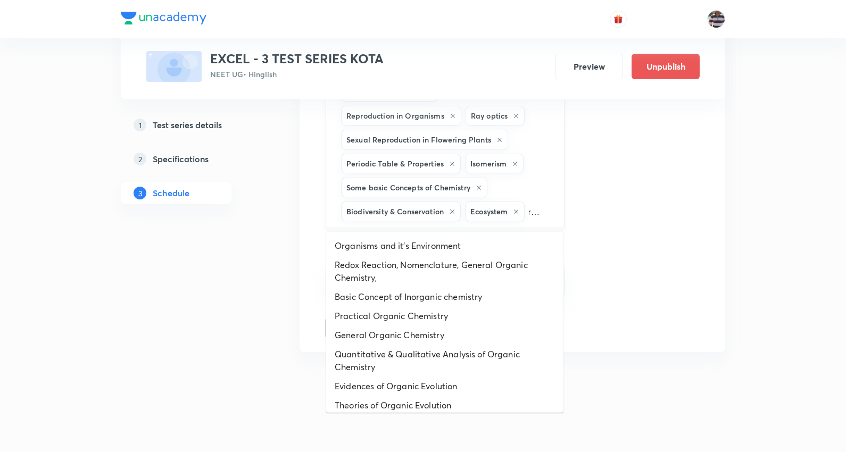
scroll to position [1454, 0]
click at [418, 243] on li "Organisms and it's Environment" at bounding box center [444, 245] width 237 height 19
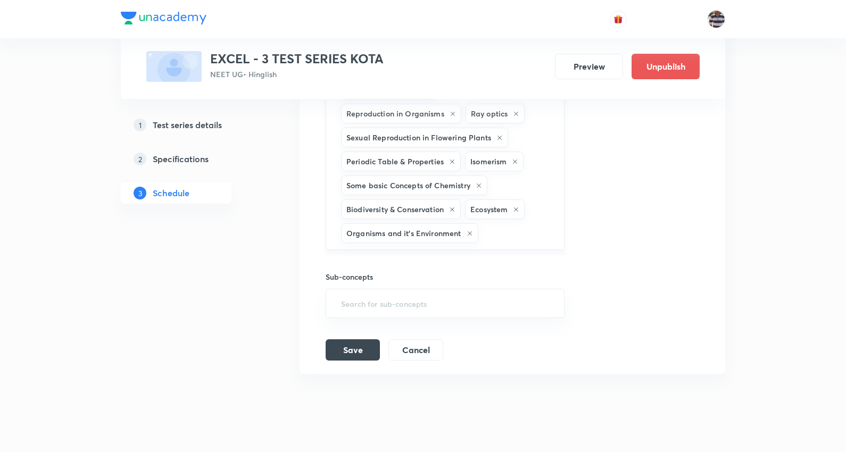
click at [488, 231] on input "text" at bounding box center [515, 233] width 71 height 20
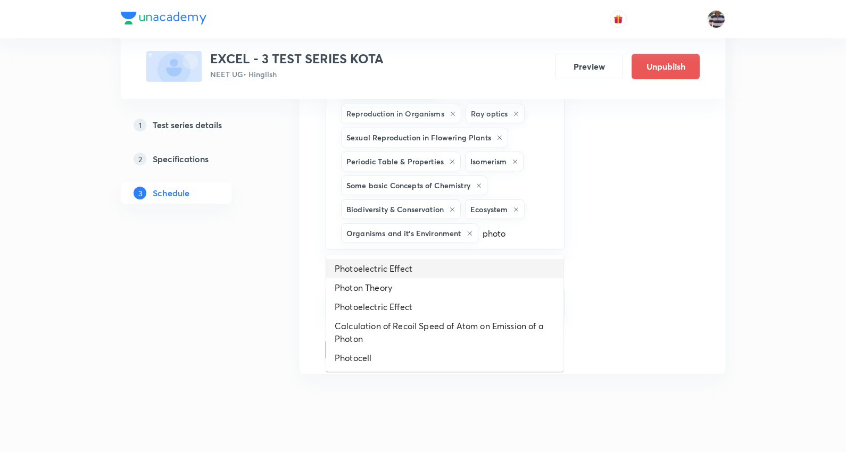
type input "photo"
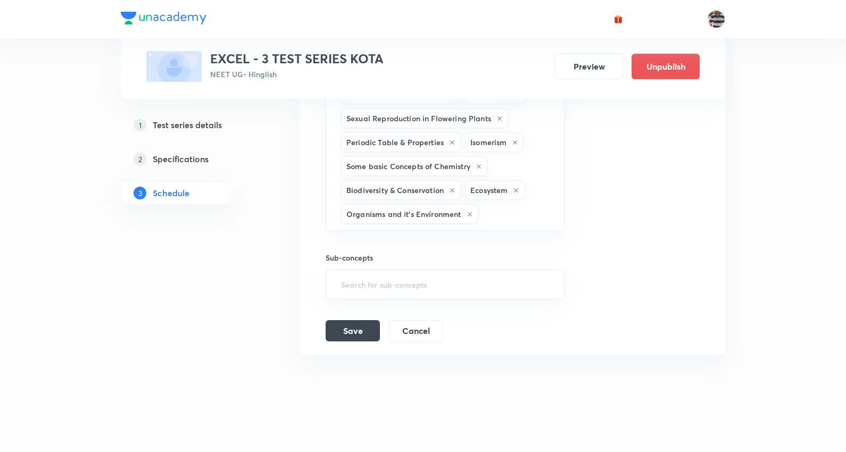
scroll to position [1479, 0]
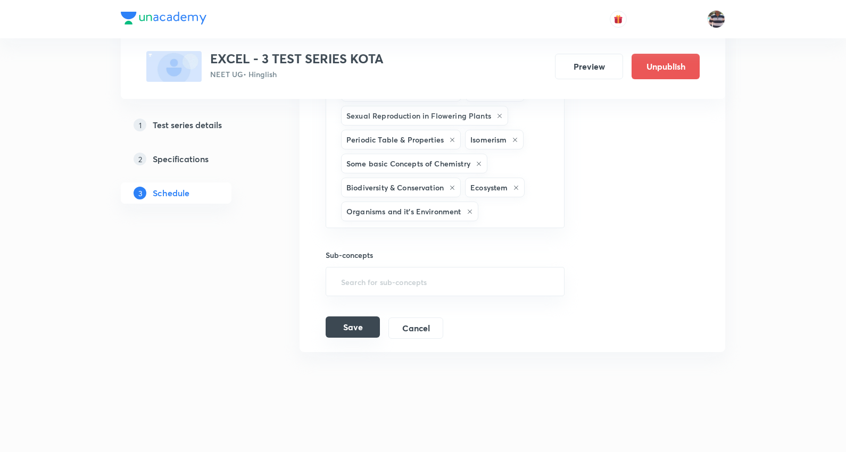
click at [371, 331] on button "Save" at bounding box center [353, 327] width 54 height 21
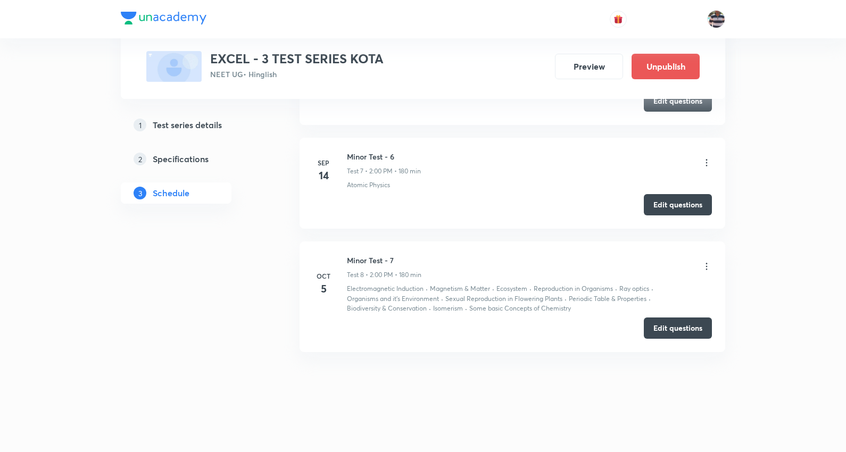
scroll to position [812, 0]
